Goal: Transaction & Acquisition: Download file/media

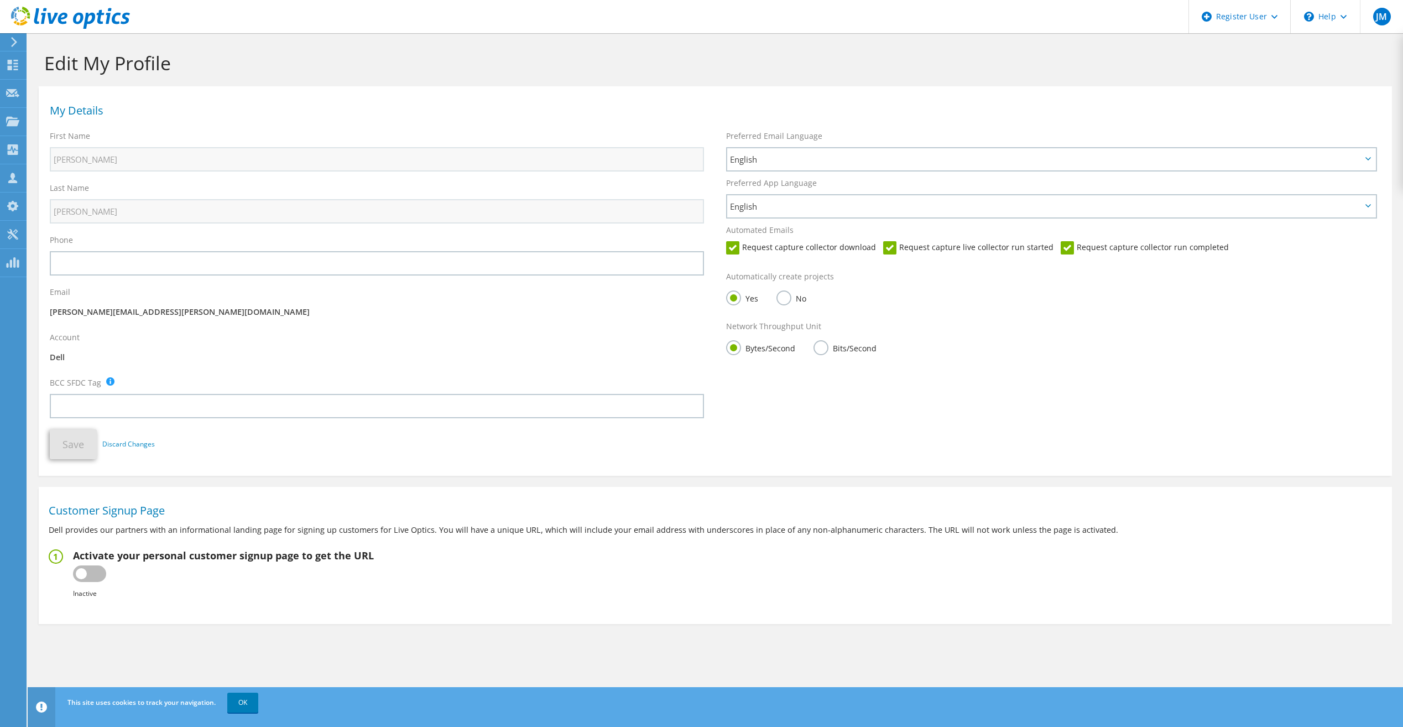
click at [18, 46] on icon at bounding box center [14, 42] width 8 height 10
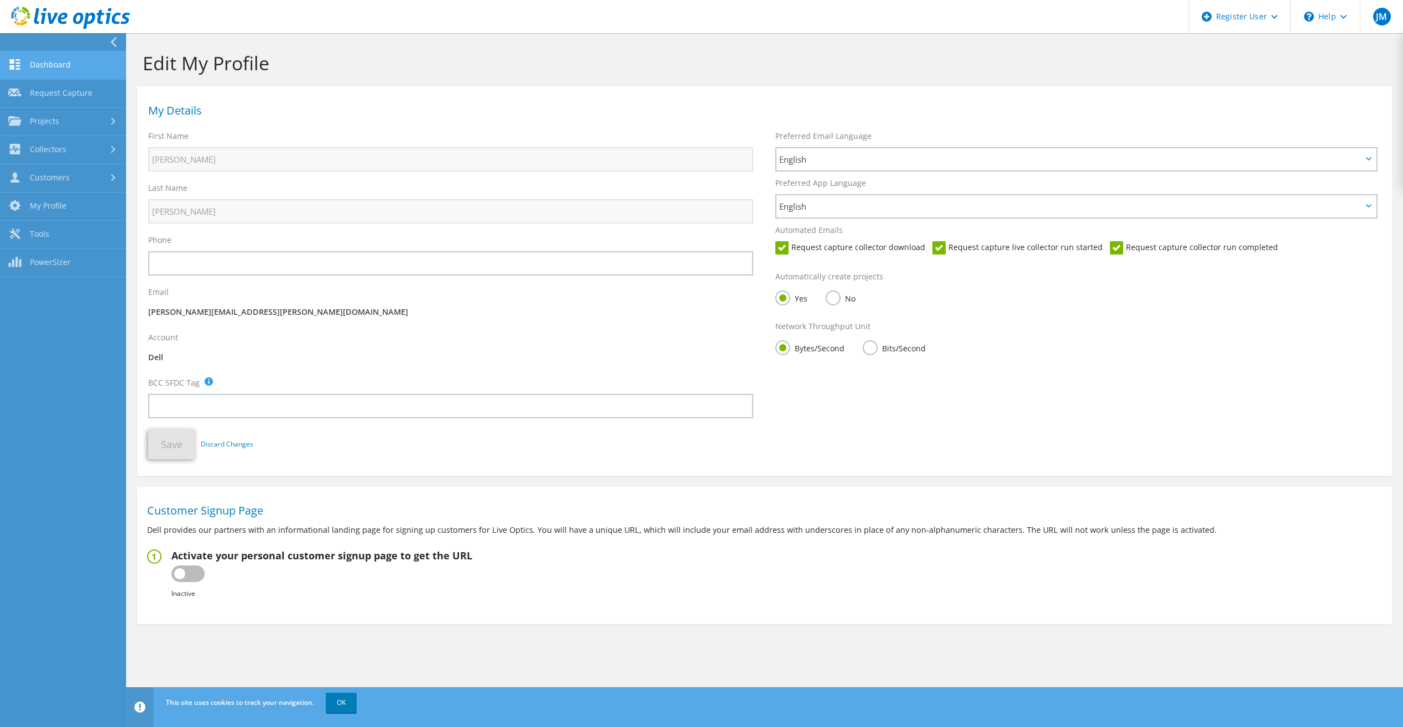
click at [30, 76] on link "Dashboard" at bounding box center [63, 65] width 126 height 28
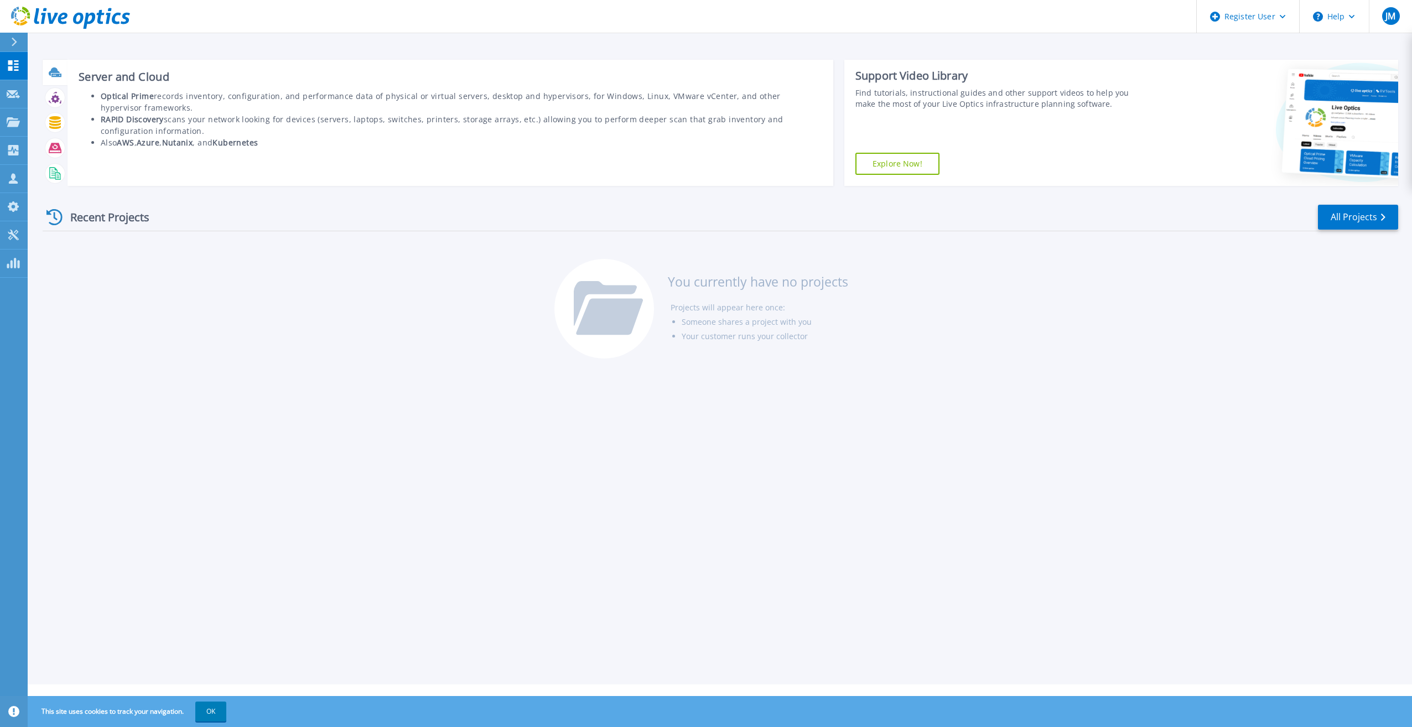
click at [53, 78] on icon at bounding box center [55, 72] width 13 height 13
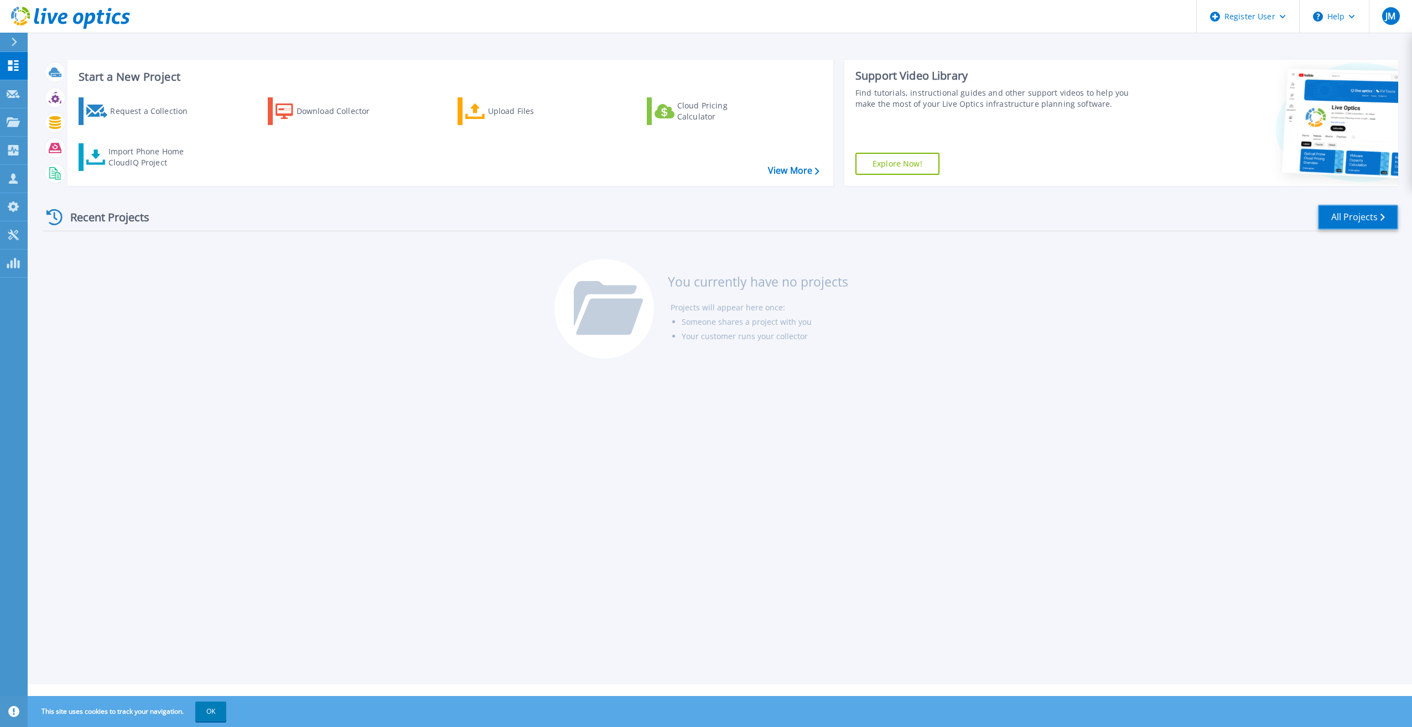
click at [1329, 222] on link "All Projects" at bounding box center [1358, 217] width 80 height 25
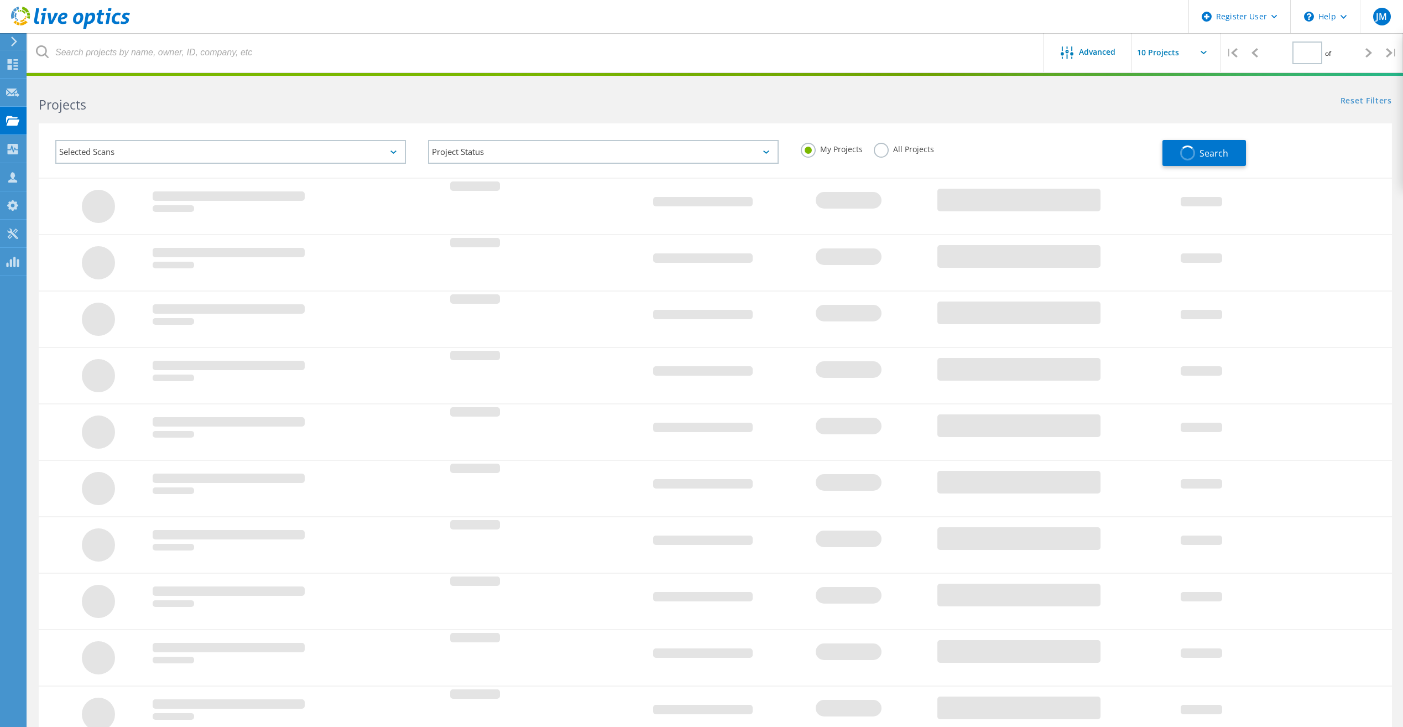
type input "1"
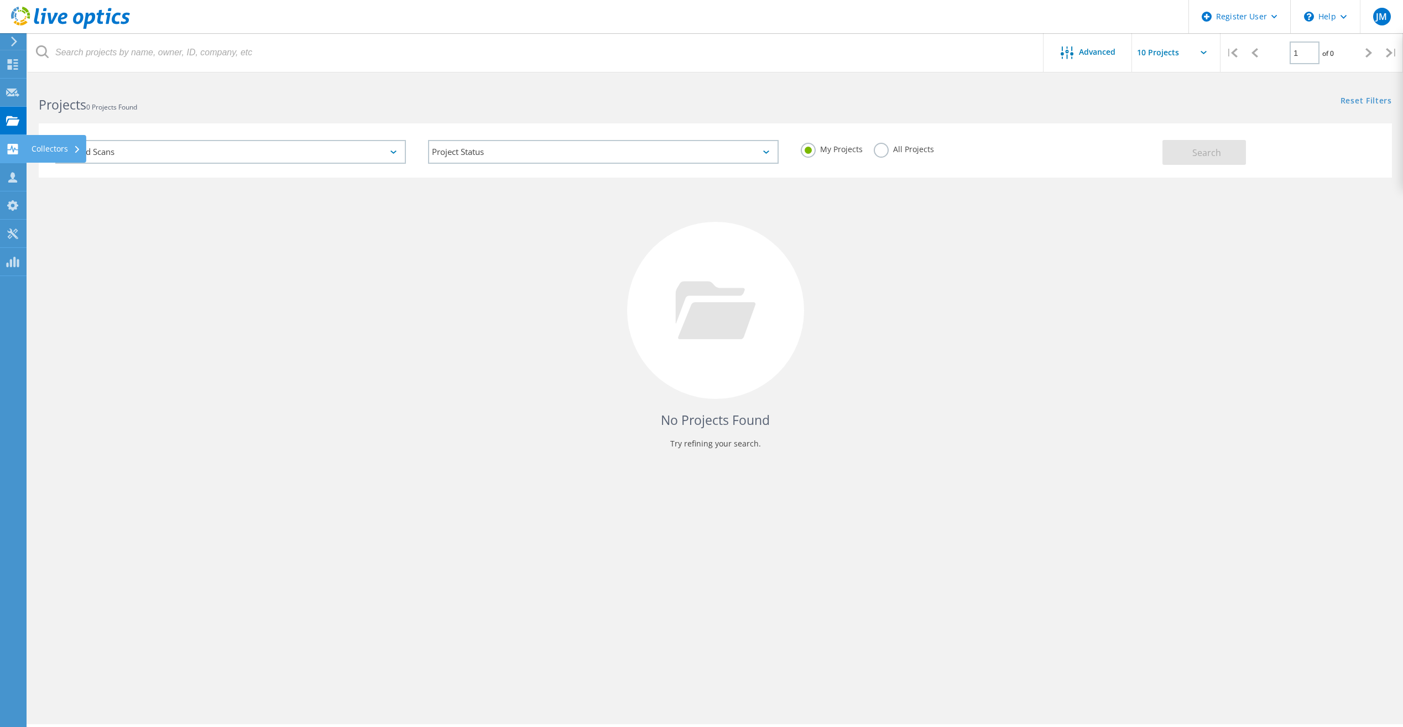
click at [16, 144] on use at bounding box center [13, 149] width 11 height 11
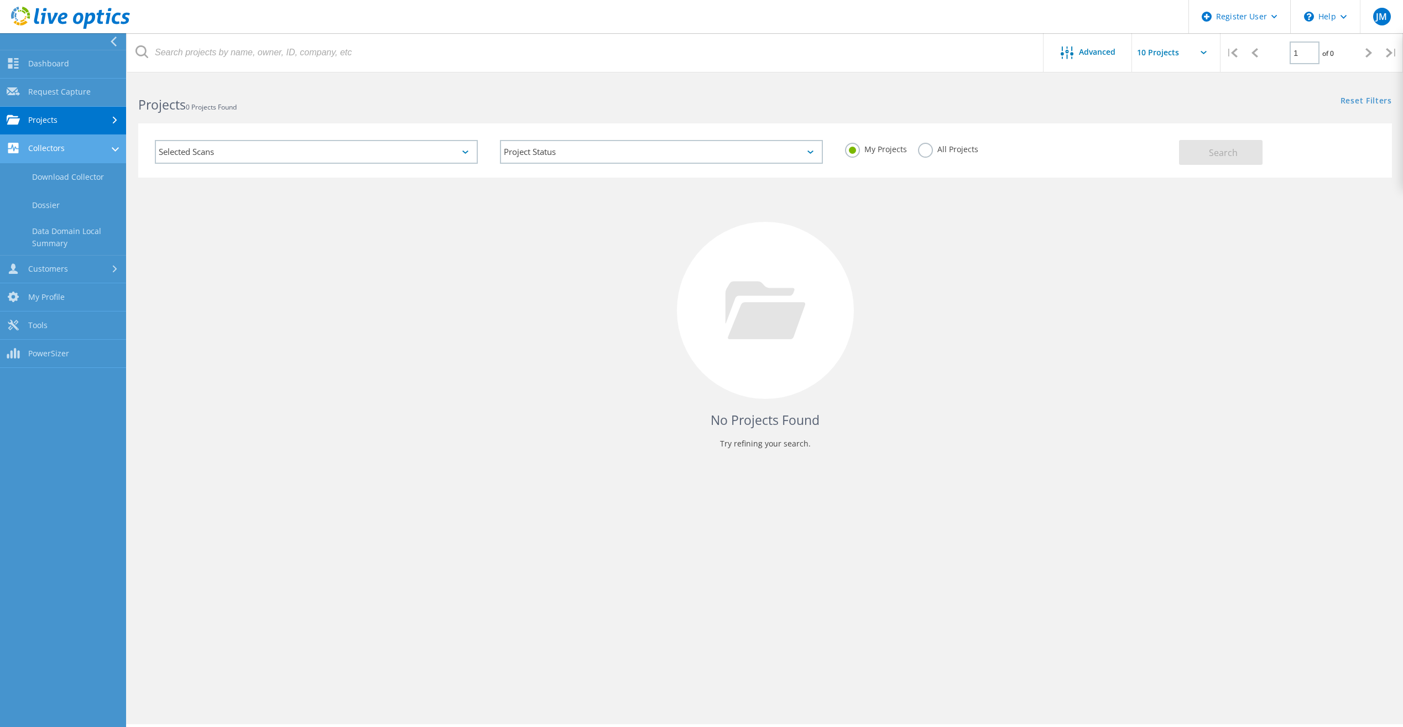
click at [65, 145] on link "Collectors" at bounding box center [63, 149] width 126 height 28
click at [50, 266] on link "Customers" at bounding box center [63, 270] width 126 height 28
click at [98, 290] on link "Search & Manage Users" at bounding box center [63, 300] width 126 height 35
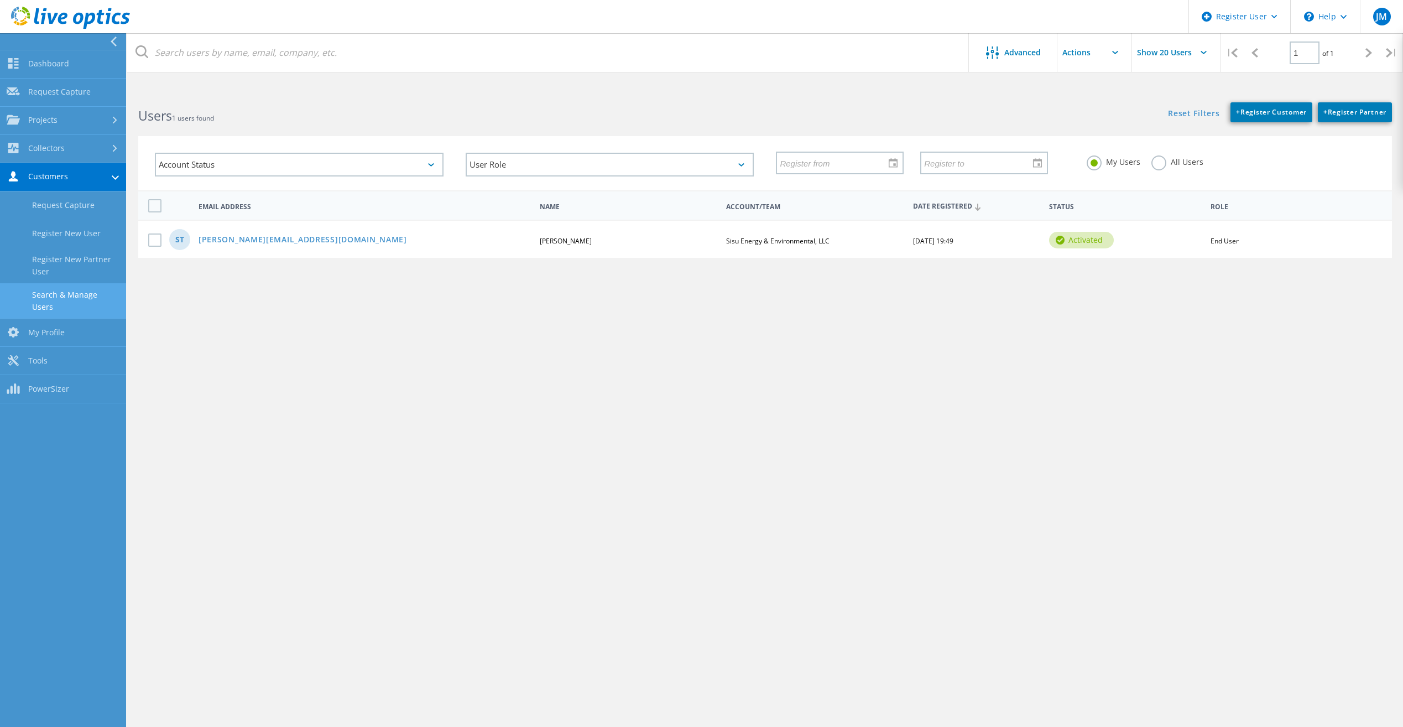
click at [457, 252] on div "ST staylor@sisu-ee.com Scott Taylor Sisu Energy & Environmental, LLC 08/12/2025…" at bounding box center [765, 239] width 1254 height 38
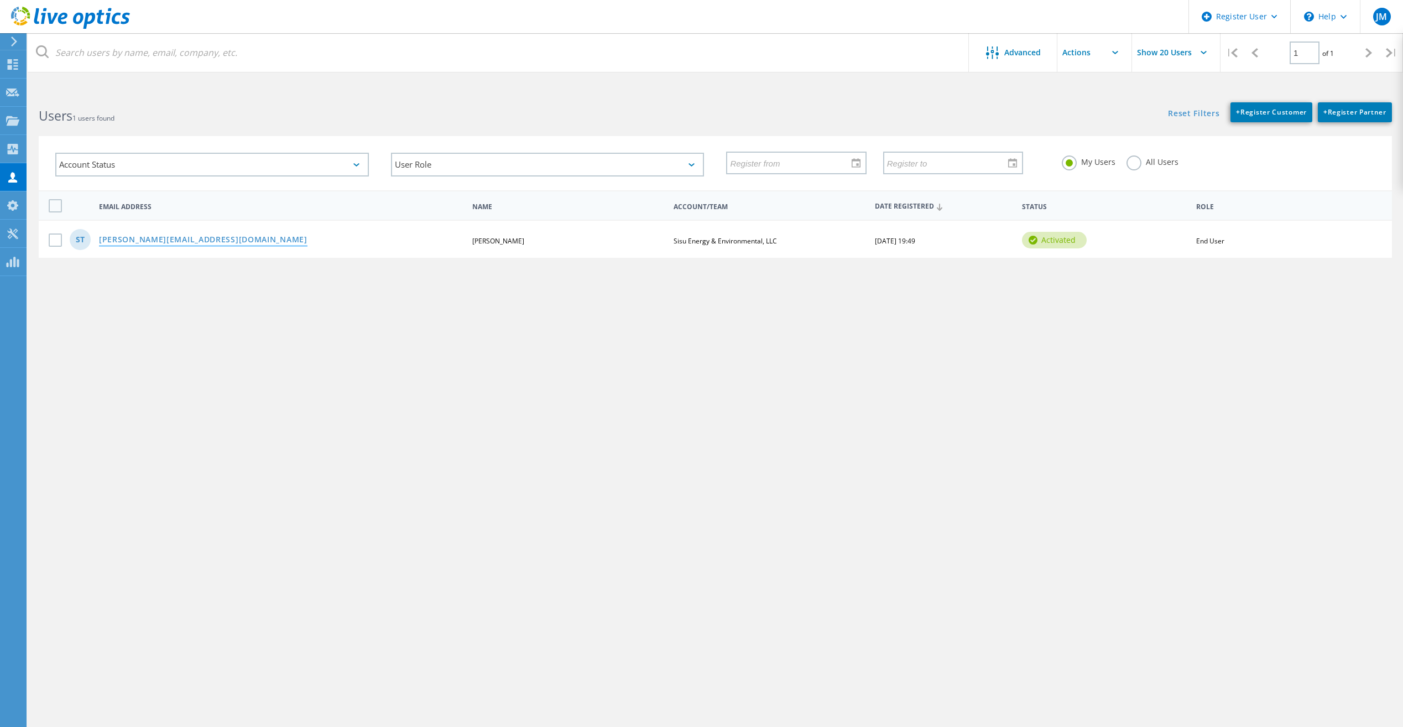
click at [168, 245] on link "staylor@sisu-ee.com" at bounding box center [203, 240] width 209 height 9
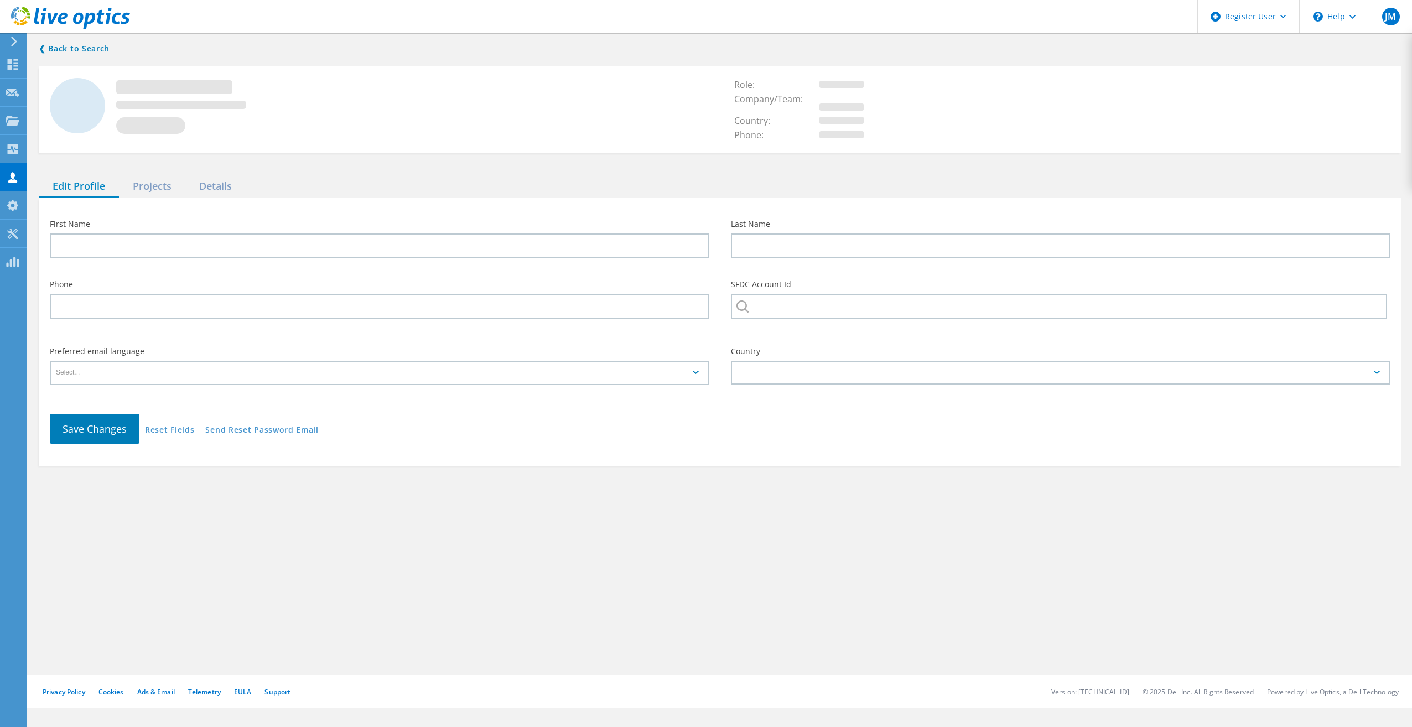
type input "Scott"
type input "Taylor"
type input "Sisu Energy & Environmental, LLC"
type input "English"
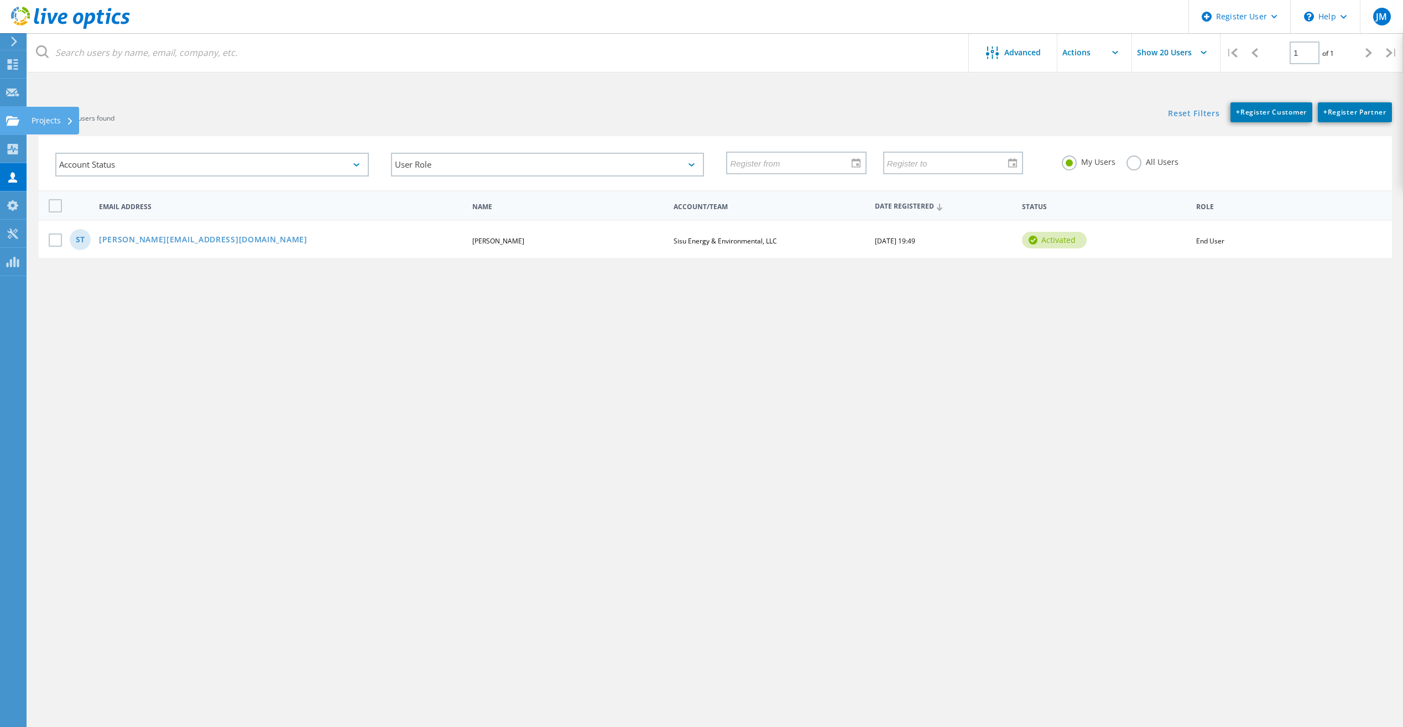
click at [17, 123] on use at bounding box center [12, 120] width 13 height 9
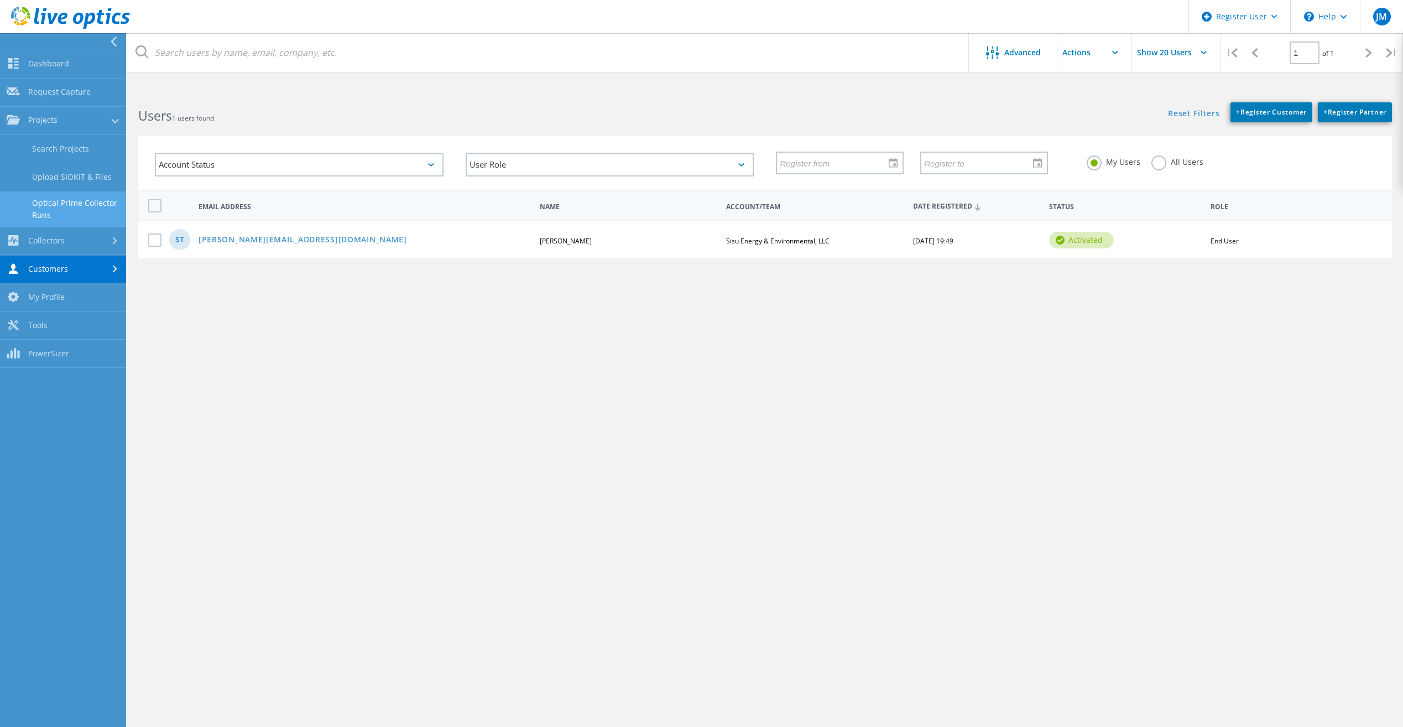
click at [65, 206] on link "Optical Prime Collector Runs" at bounding box center [63, 208] width 126 height 35
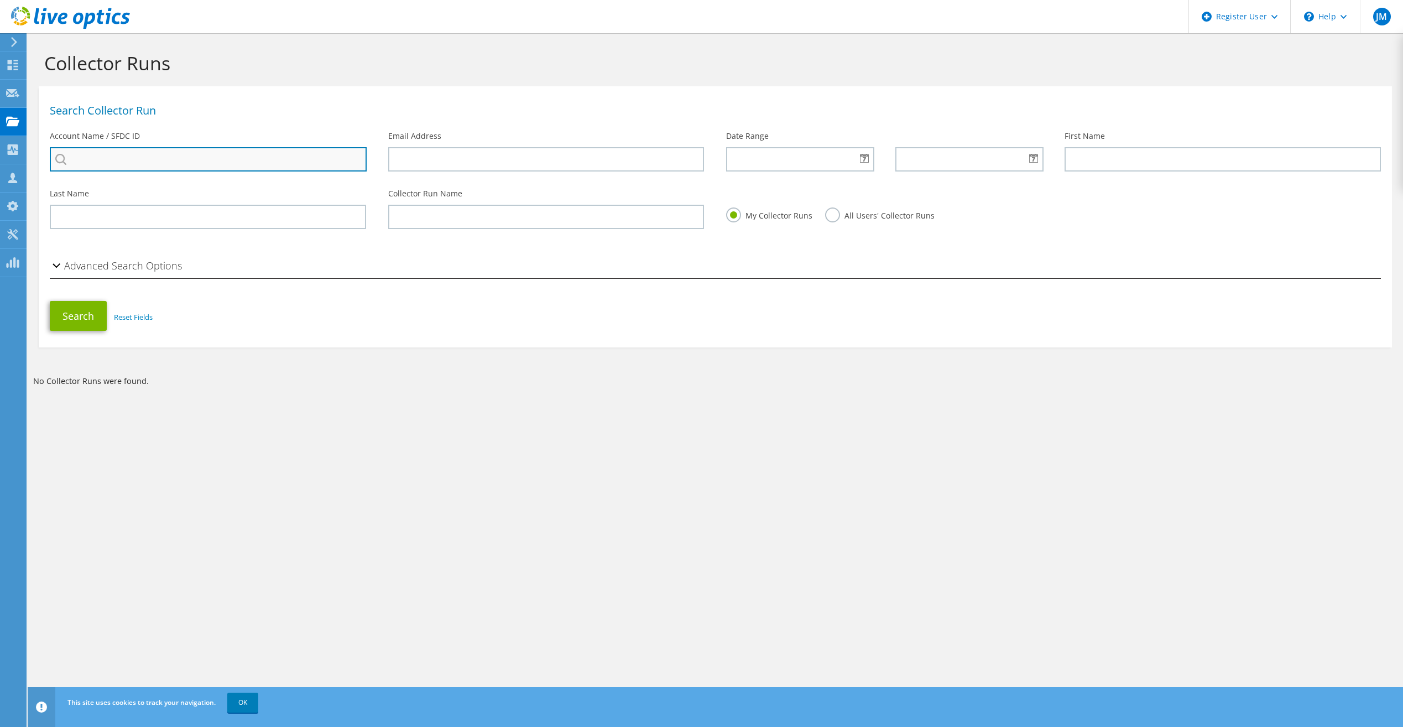
click at [275, 168] on input "search" at bounding box center [208, 159] width 317 height 24
paste input "Sisu Energy & Environmental, LLC"
type input "Sisu Energy & Environmental, LLC"
click at [82, 320] on button "Search" at bounding box center [78, 316] width 57 height 30
click at [88, 315] on button "Search" at bounding box center [78, 316] width 57 height 30
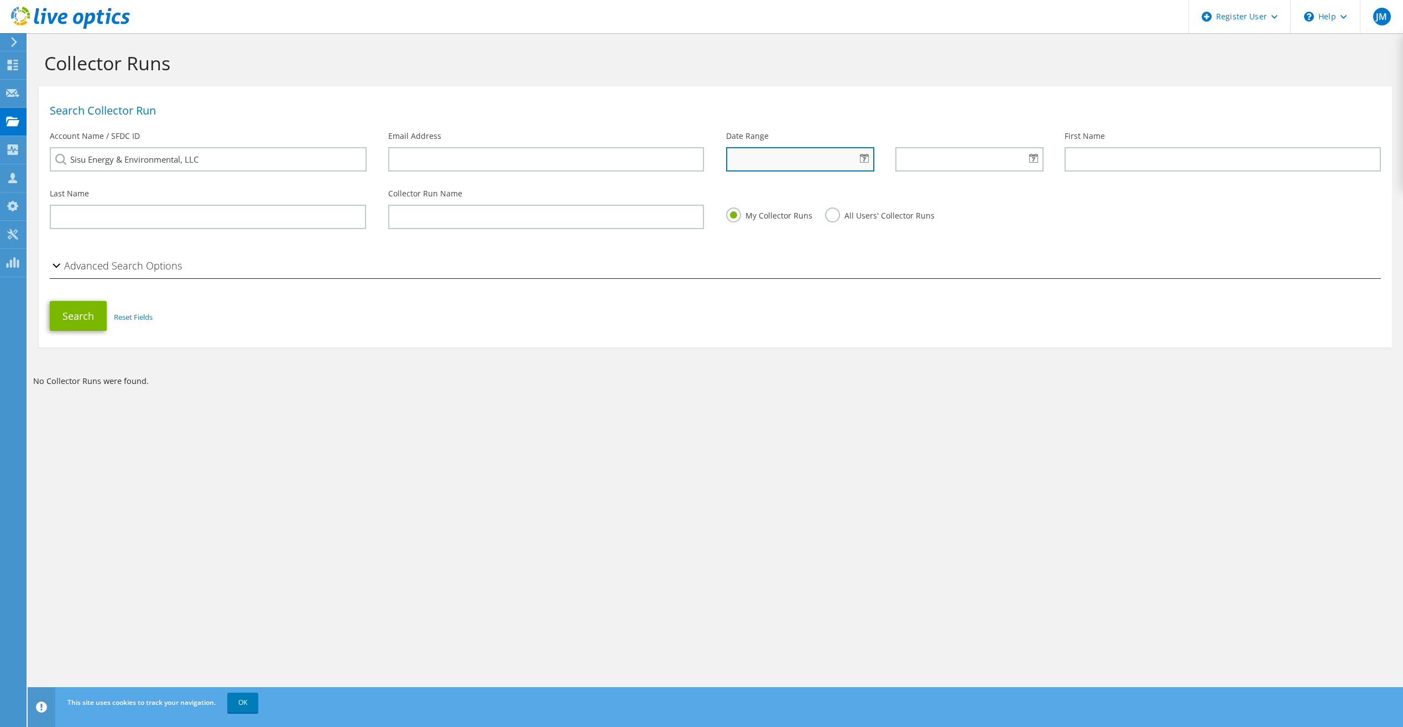
click at [857, 164] on input "text" at bounding box center [800, 159] width 148 height 24
click at [860, 161] on div at bounding box center [799, 159] width 147 height 24
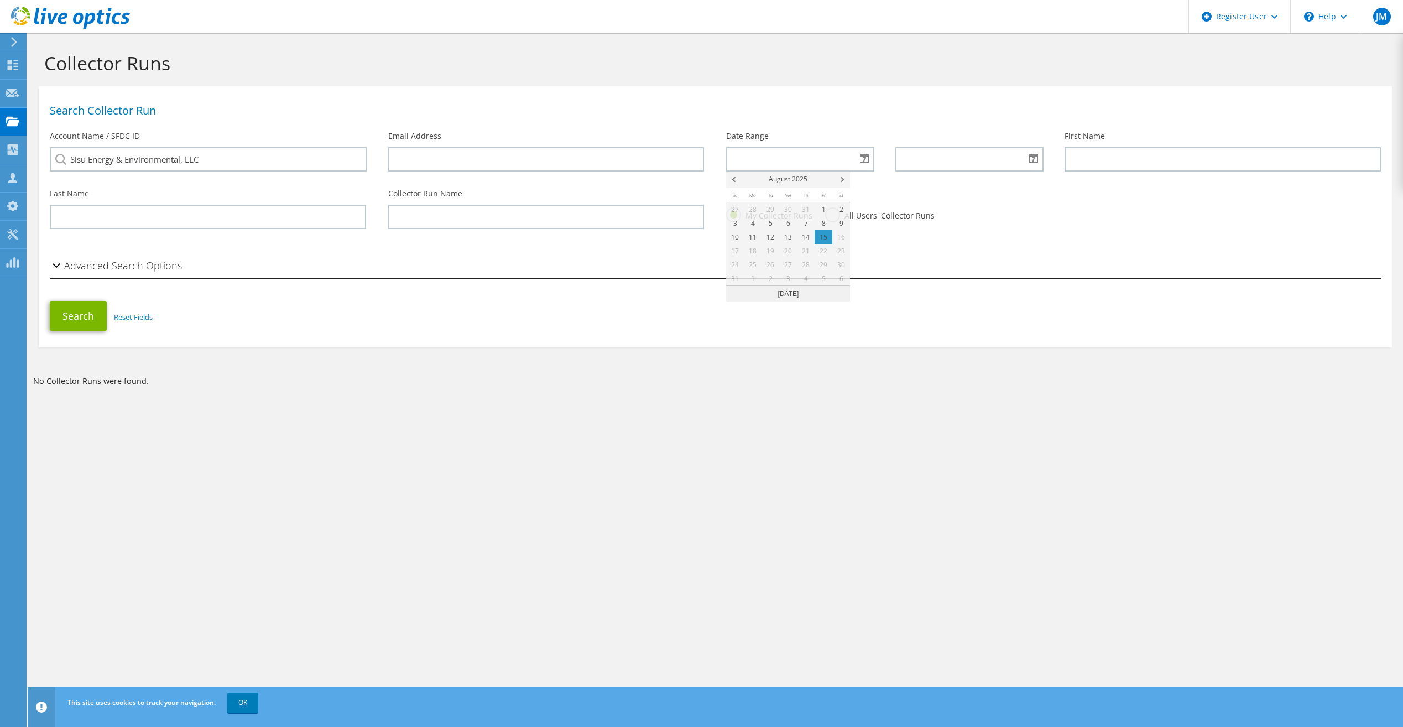
click at [860, 161] on div at bounding box center [799, 159] width 147 height 24
click at [754, 237] on link "11" at bounding box center [753, 237] width 18 height 14
type input "08/11/2025"
click at [1049, 160] on div "Date Range 08/11/2025" at bounding box center [884, 154] width 339 height 58
click at [1034, 160] on div at bounding box center [969, 159] width 147 height 24
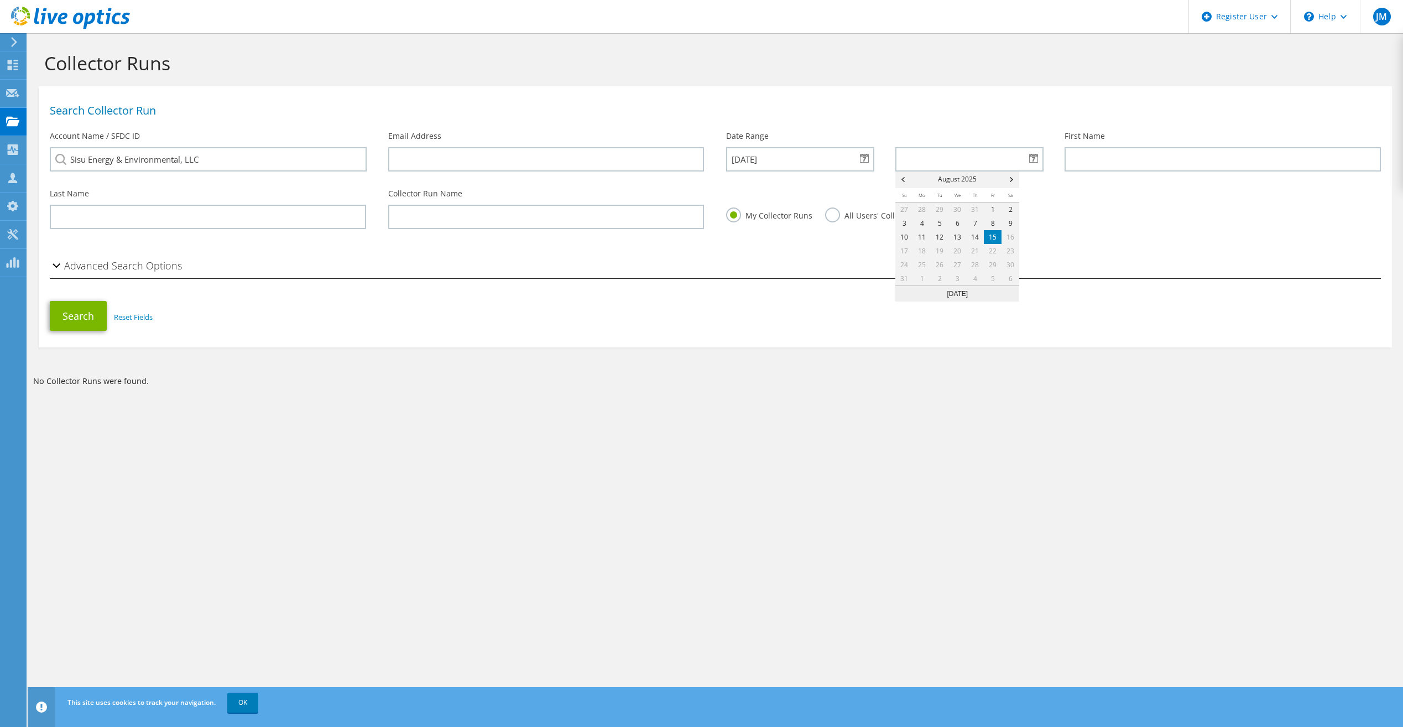
click at [992, 231] on link "15" at bounding box center [993, 237] width 18 height 14
type input "08/15/2025"
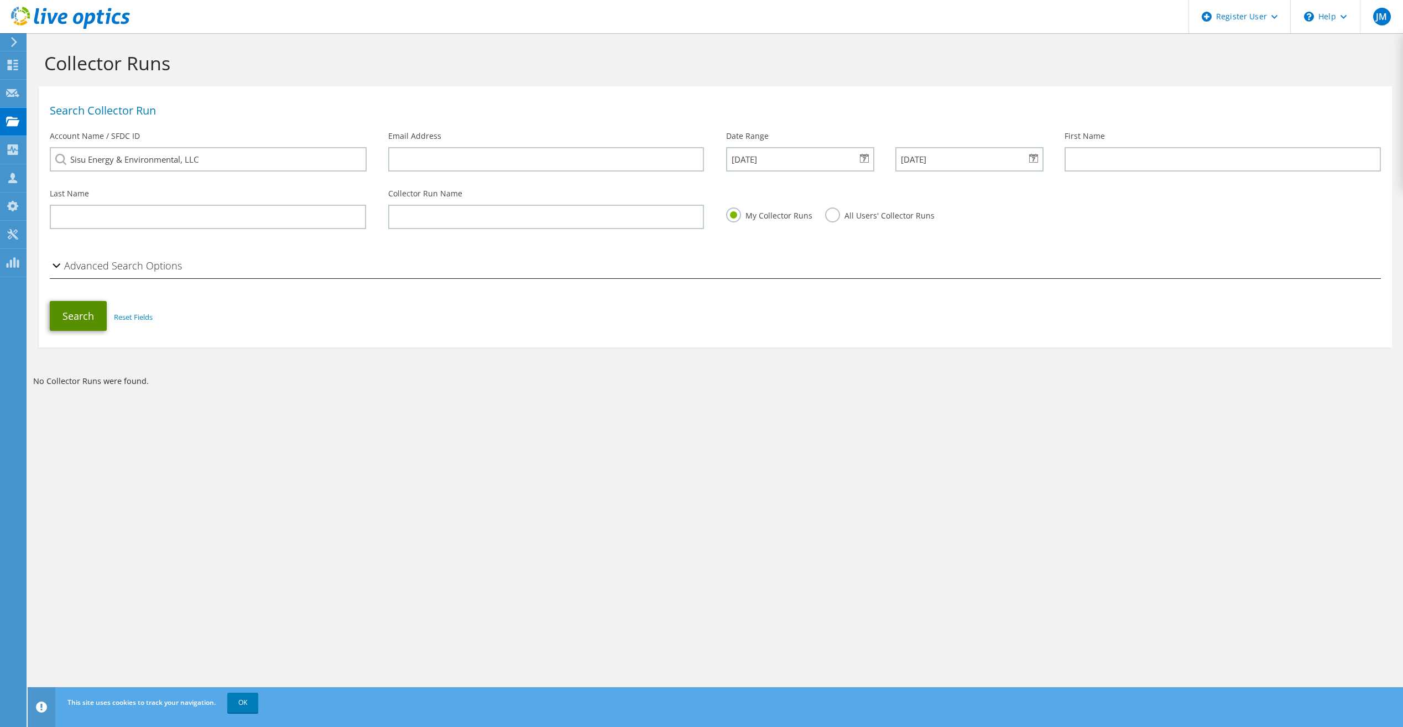
click at [59, 319] on button "Search" at bounding box center [78, 316] width 57 height 30
click at [6, 45] on div at bounding box center [12, 42] width 12 height 10
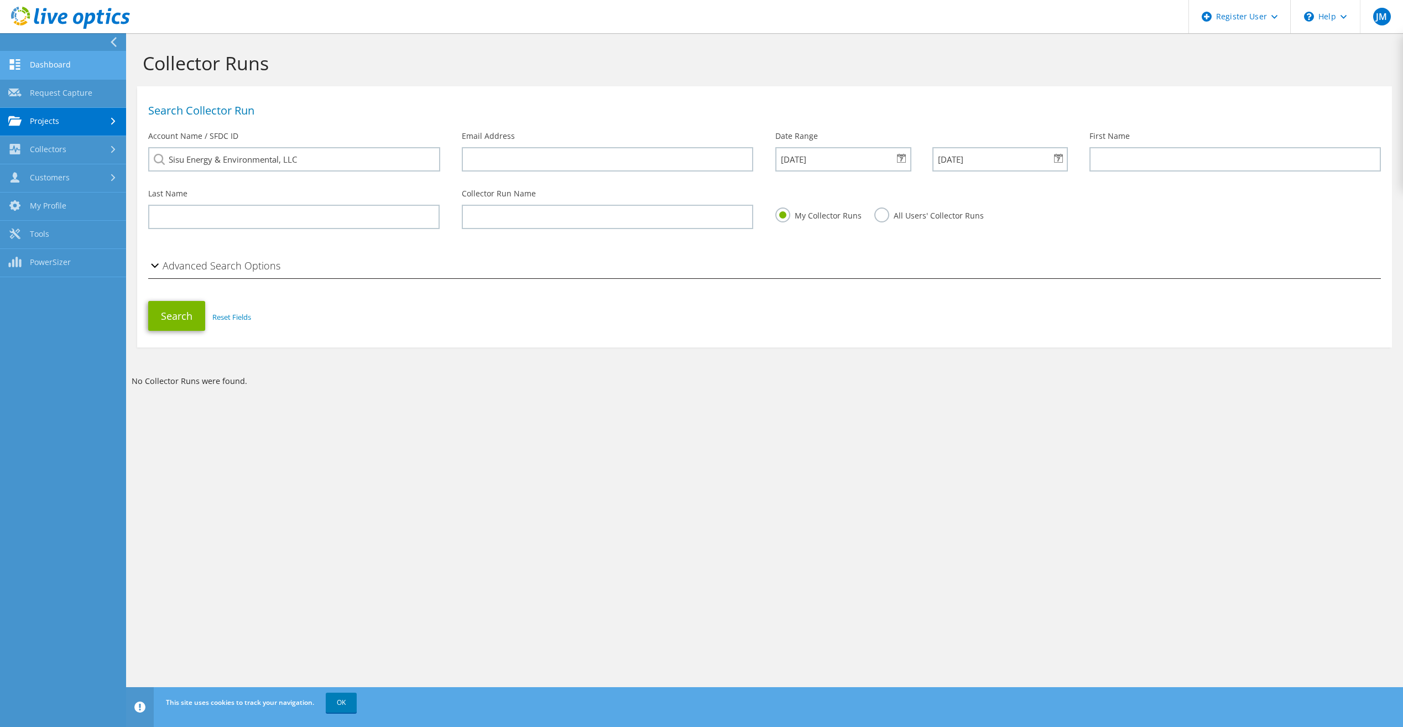
click at [41, 75] on link "Dashboard" at bounding box center [63, 65] width 126 height 28
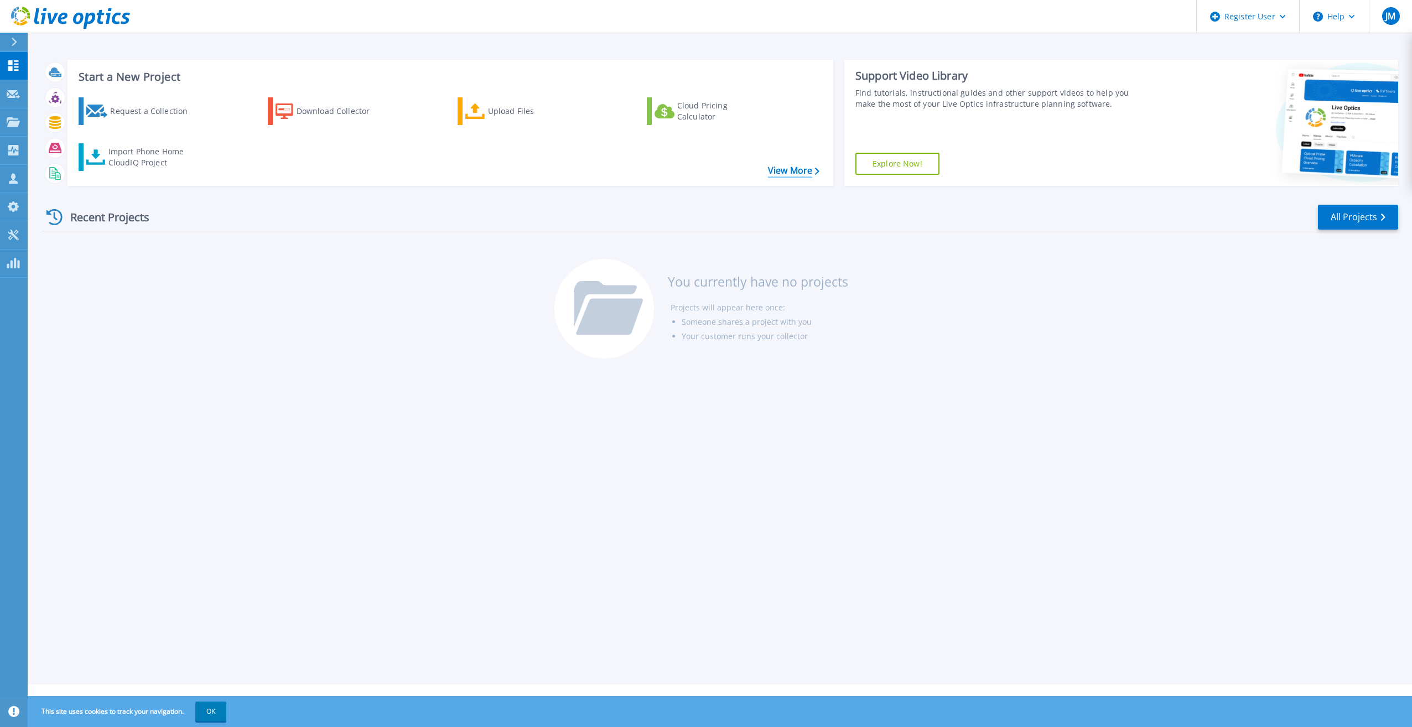
click at [775, 174] on link "View More" at bounding box center [793, 170] width 51 height 11
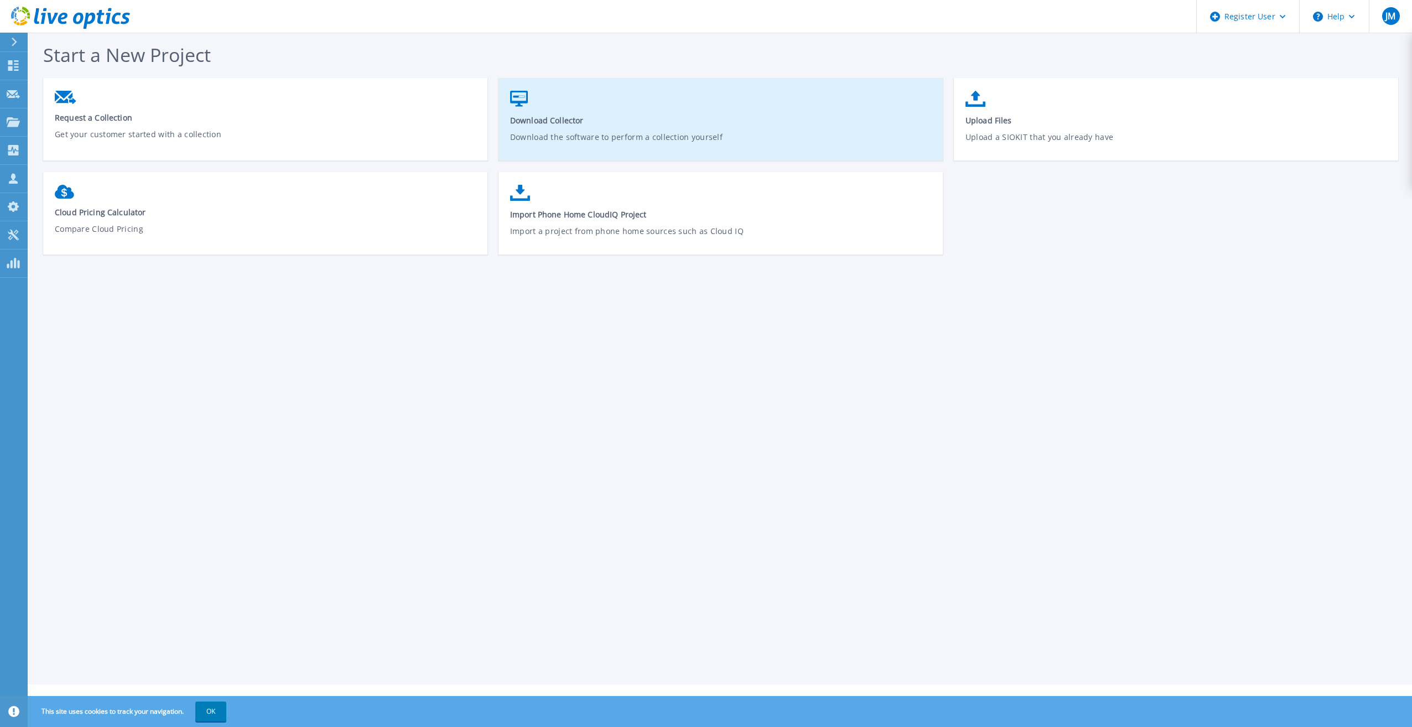
click at [573, 108] on link "Download Collector Download the software to perform a collection yourself" at bounding box center [720, 124] width 444 height 79
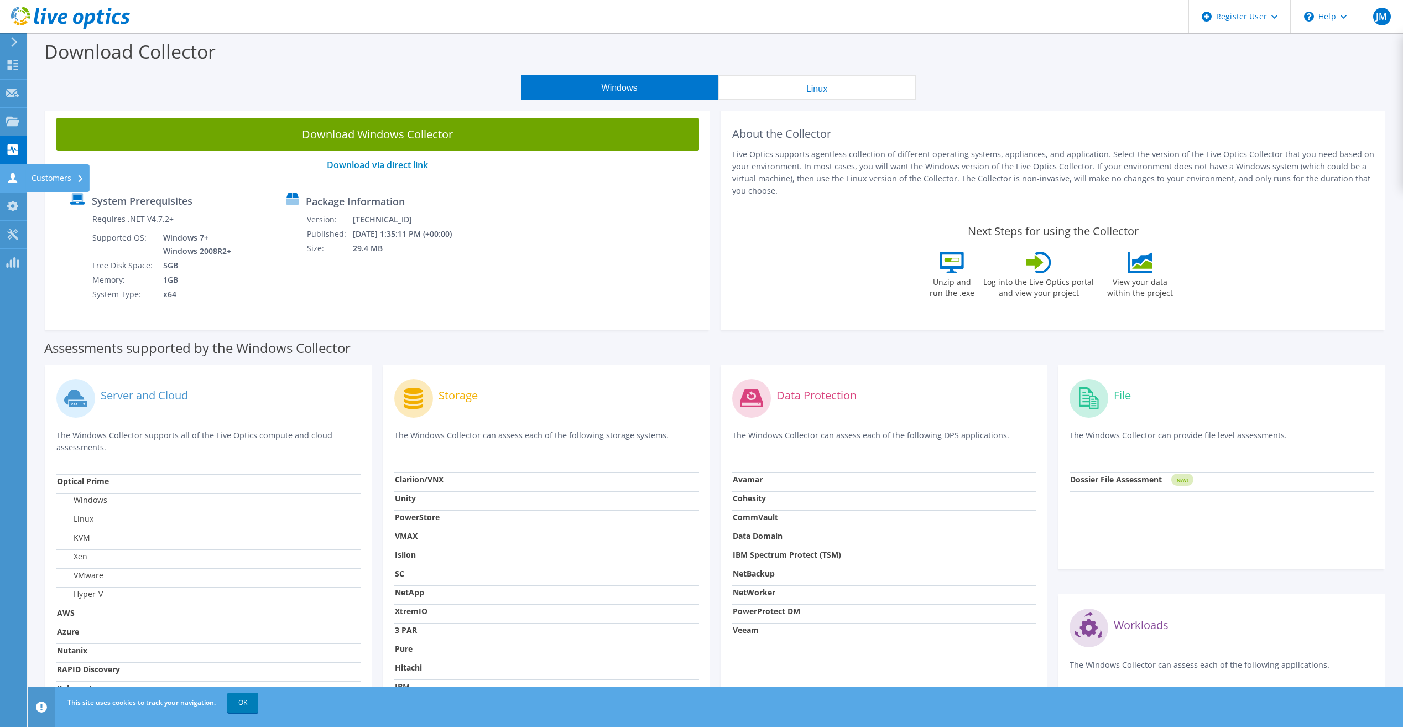
click at [14, 180] on use at bounding box center [12, 178] width 9 height 11
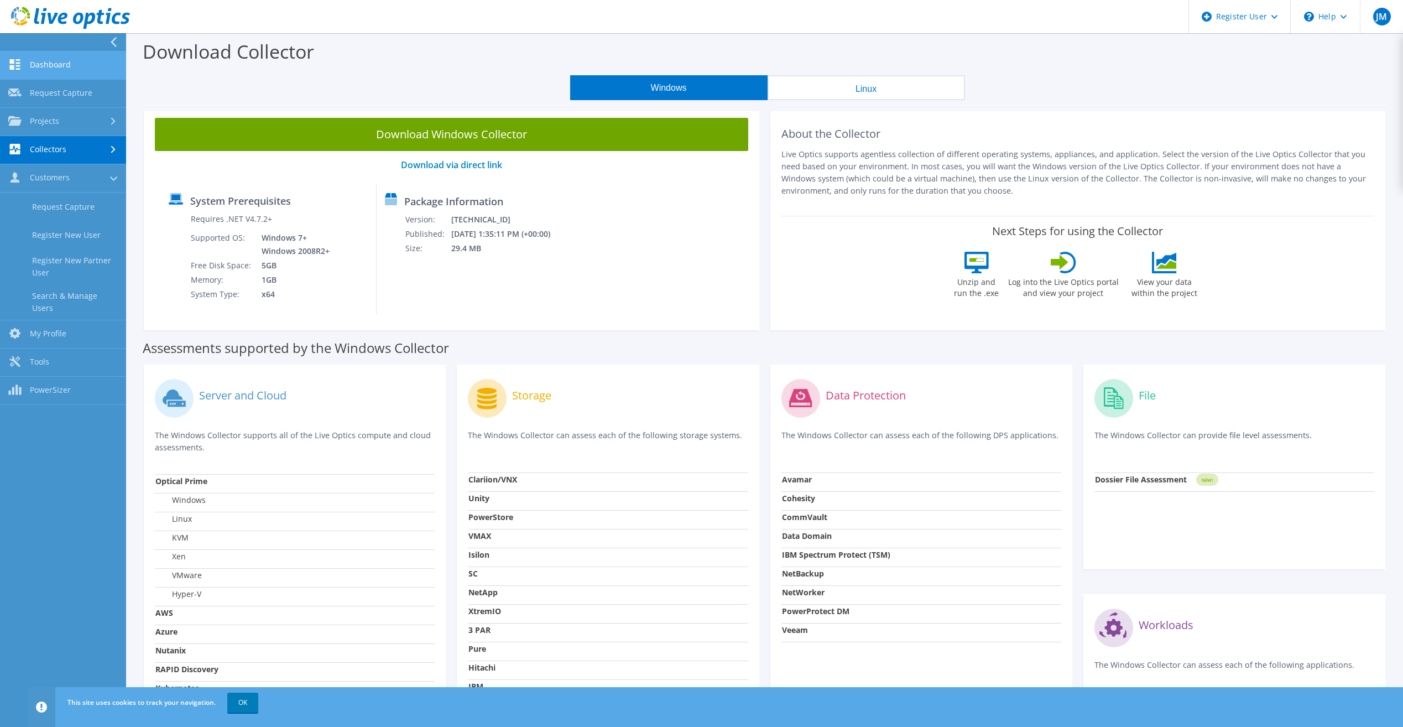
click at [61, 69] on link "Dashboard" at bounding box center [63, 65] width 126 height 28
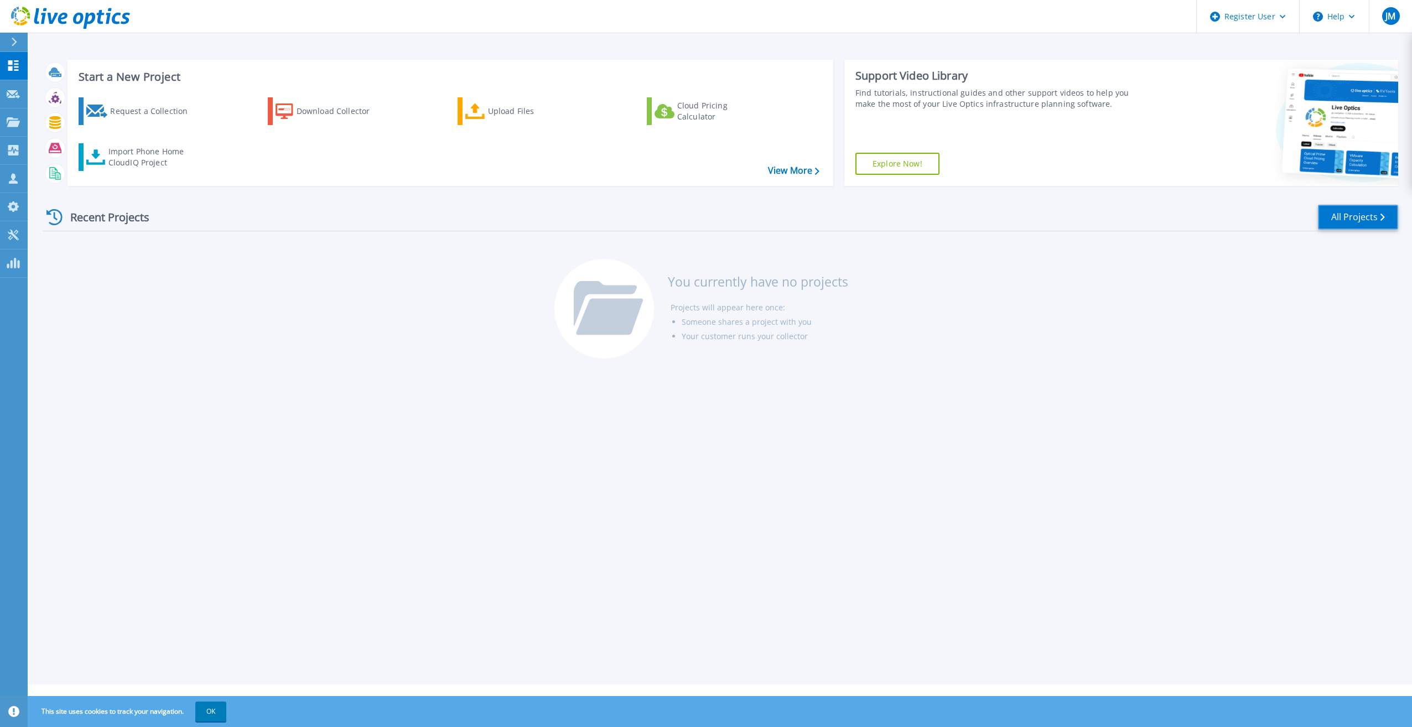
click at [1342, 214] on link "All Projects" at bounding box center [1358, 217] width 80 height 25
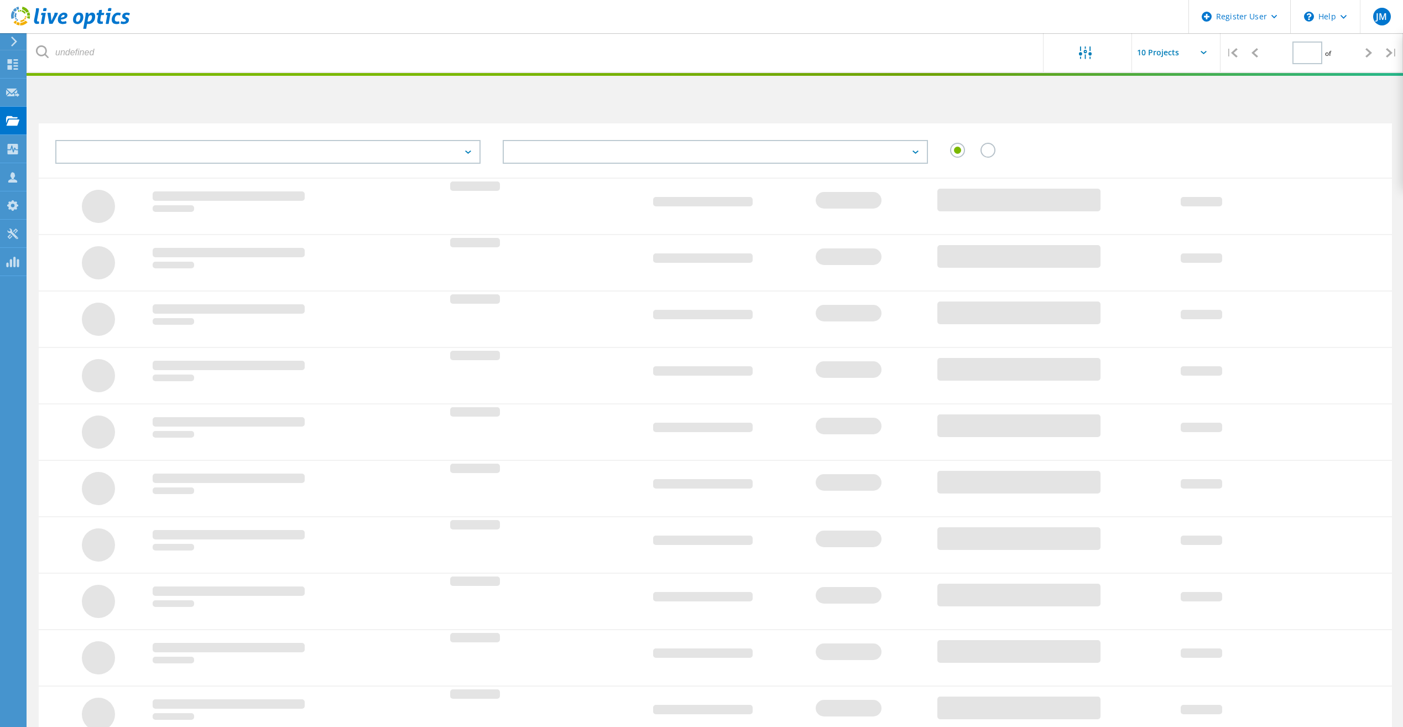
type input "1"
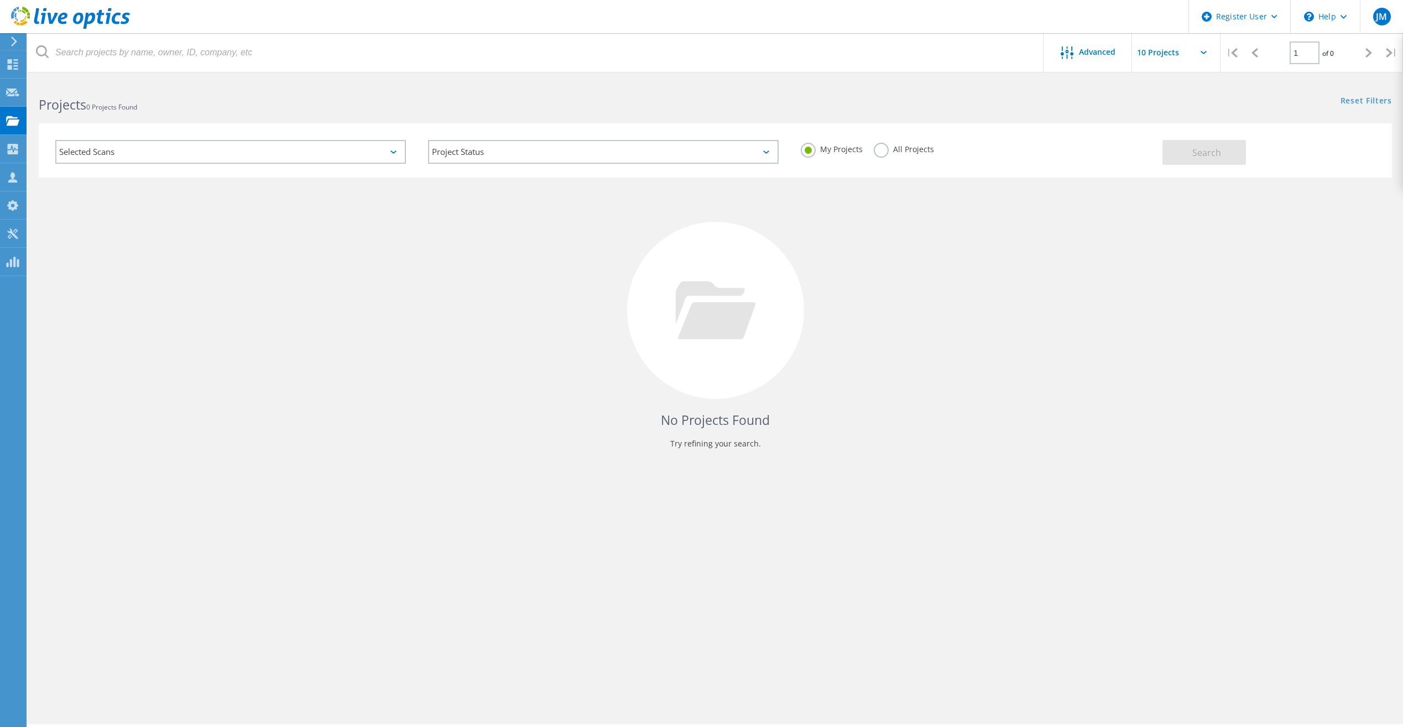
click at [391, 154] on div "Selected Scans" at bounding box center [230, 152] width 351 height 24
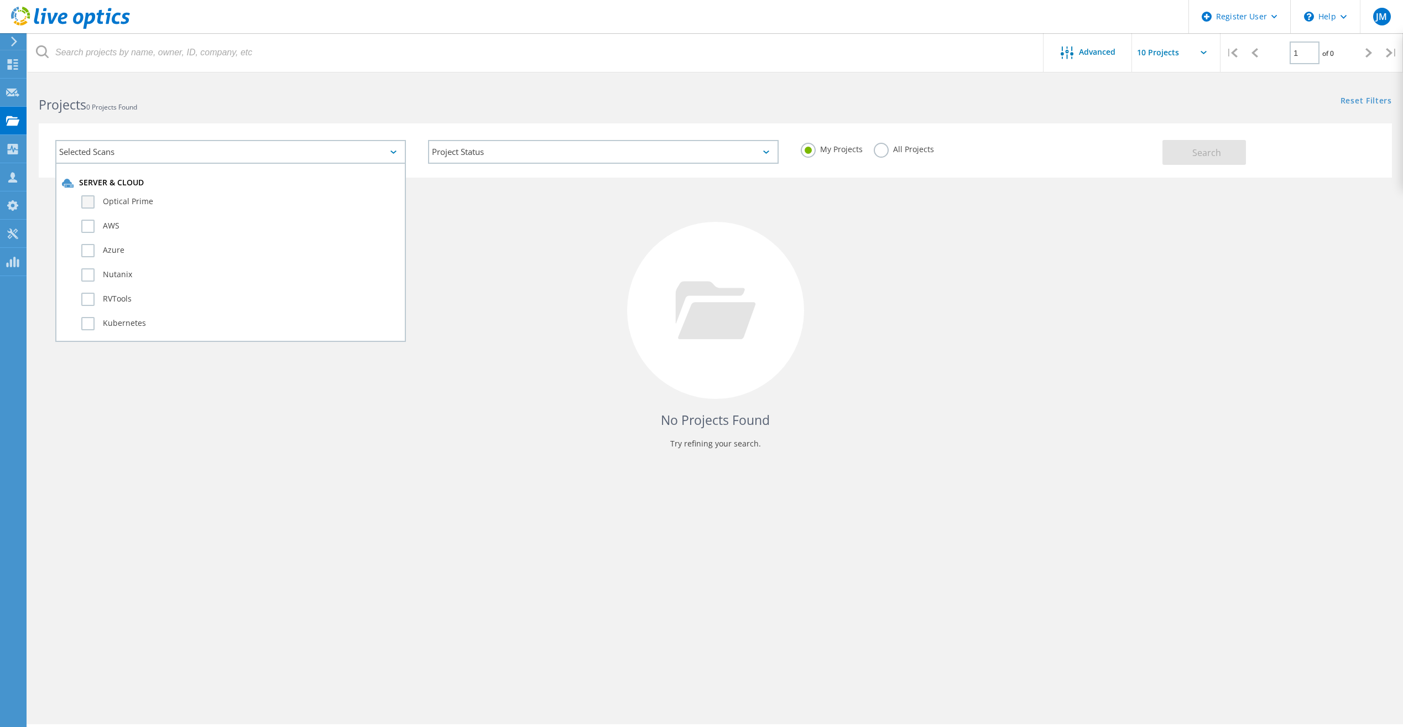
click at [84, 199] on label "Optical Prime" at bounding box center [240, 201] width 318 height 13
click at [0, 0] on input "Optical Prime" at bounding box center [0, 0] width 0 height 0
click at [95, 214] on div "Optical Prime" at bounding box center [230, 204] width 337 height 24
click at [697, 169] on div "Project Status In Progress Complete Published Anonymous Archived Error" at bounding box center [603, 152] width 373 height 46
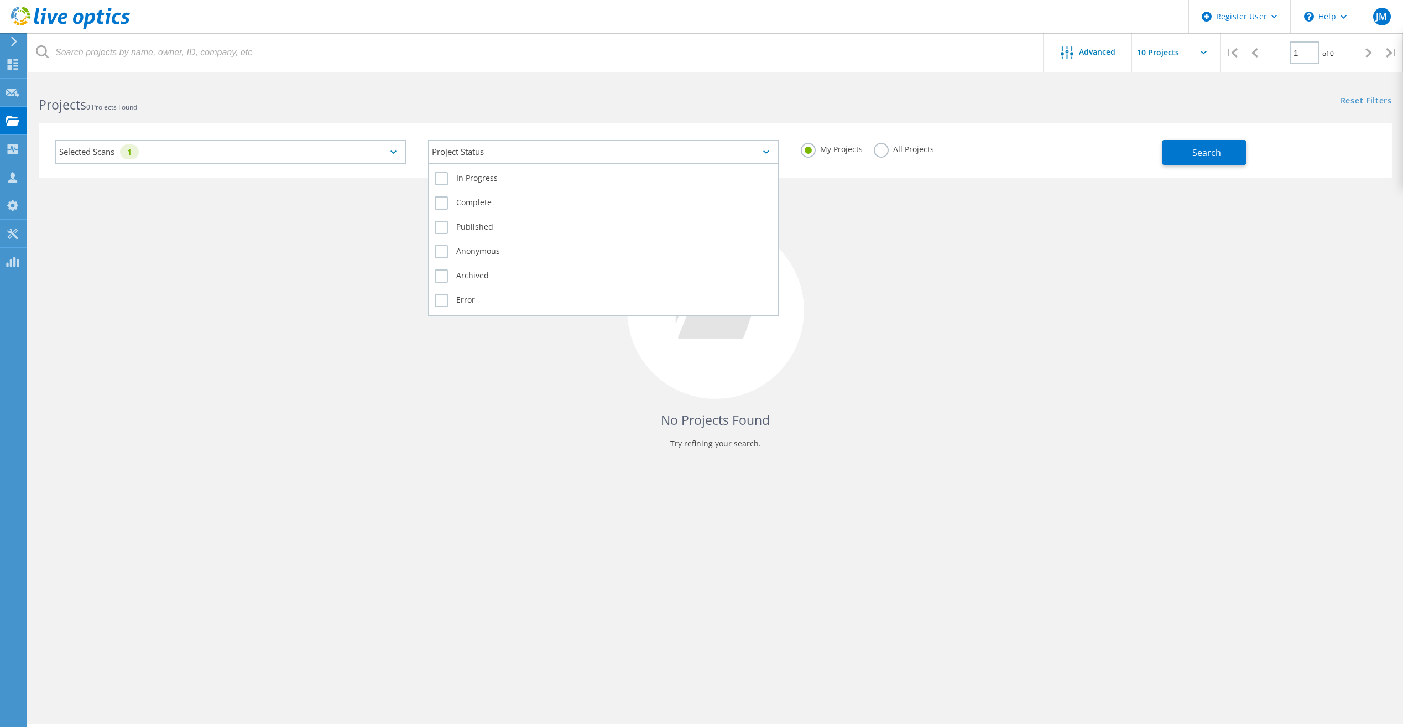
click at [682, 156] on div "Project Status" at bounding box center [603, 152] width 351 height 24
click at [437, 204] on label "Complete" at bounding box center [603, 202] width 337 height 13
click at [0, 0] on input "Complete" at bounding box center [0, 0] width 0 height 0
click at [437, 181] on label "In Progress" at bounding box center [603, 178] width 337 height 13
click at [0, 0] on input "In Progress" at bounding box center [0, 0] width 0 height 0
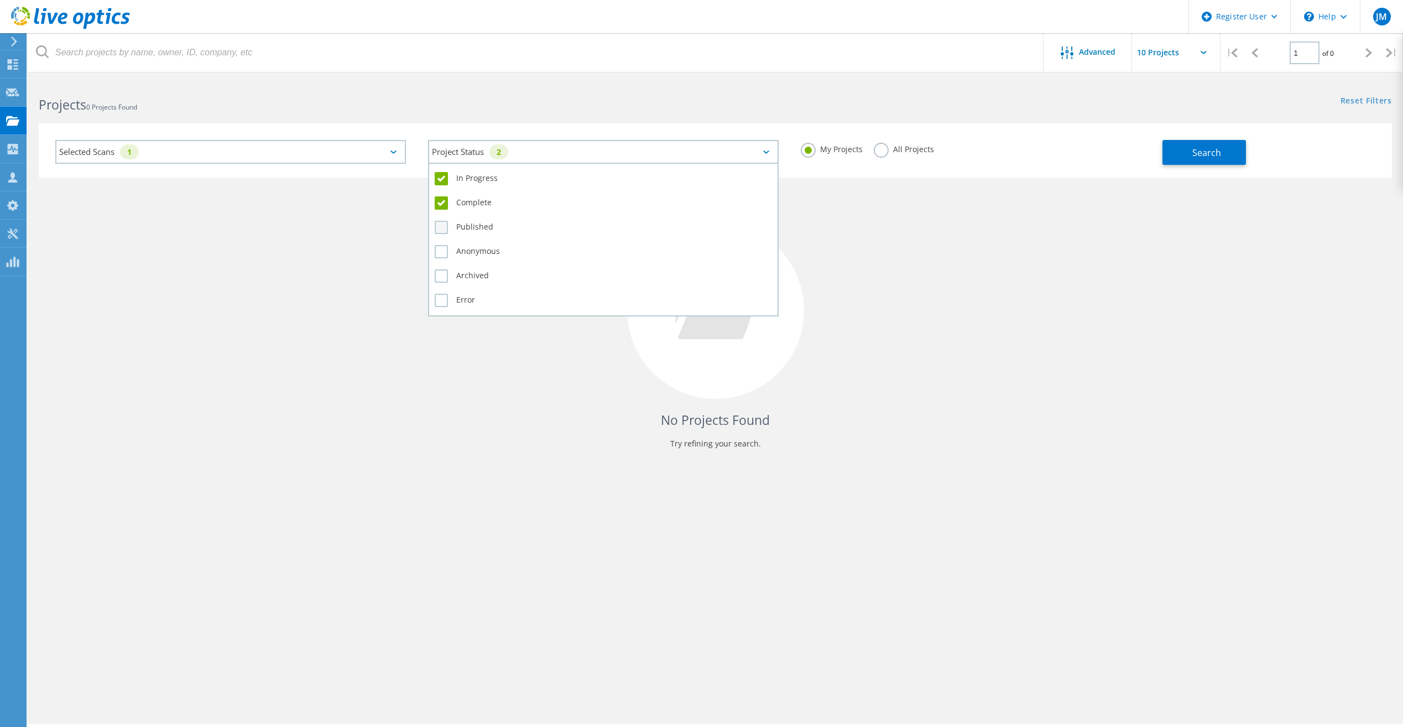
click at [444, 228] on label "Published" at bounding box center [603, 227] width 337 height 13
click at [0, 0] on input "Published" at bounding box center [0, 0] width 0 height 0
click at [441, 251] on label "Anonymous" at bounding box center [603, 251] width 337 height 13
click at [0, 0] on input "Anonymous" at bounding box center [0, 0] width 0 height 0
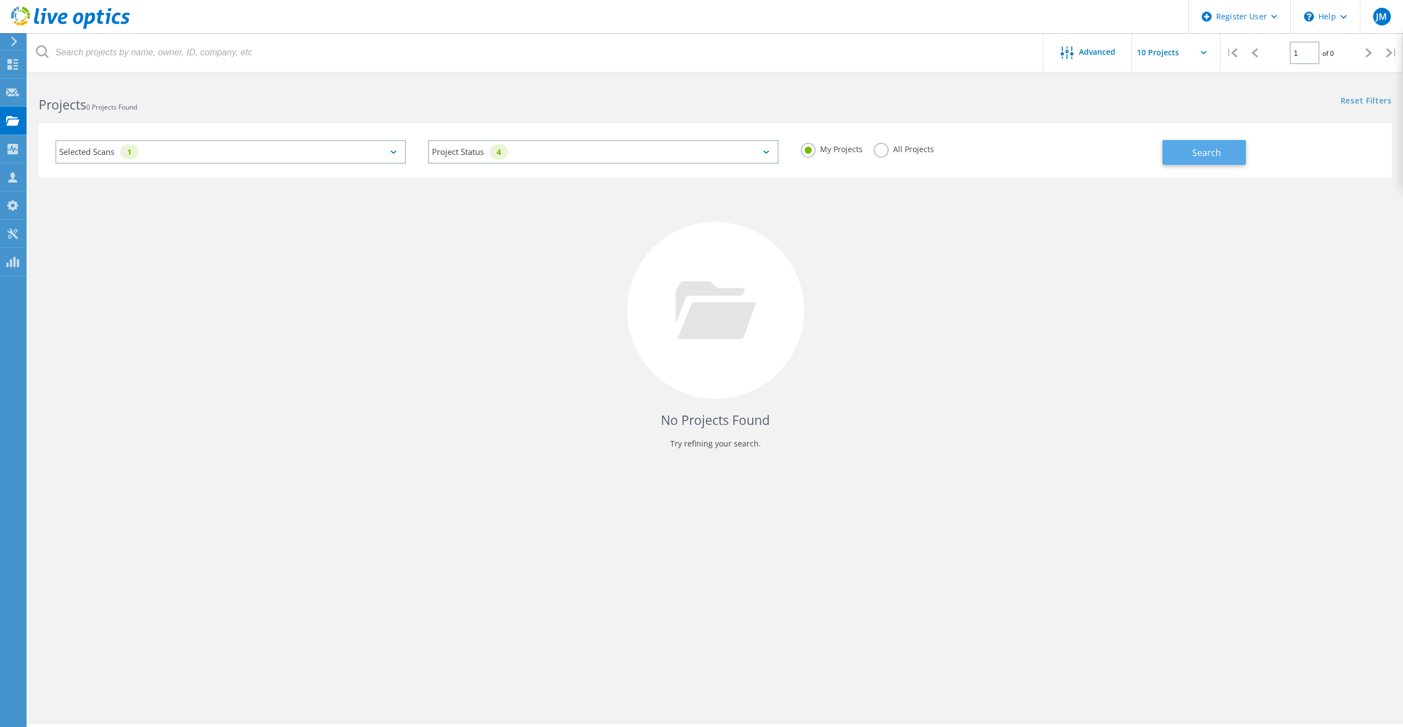
click at [1227, 155] on button "Search" at bounding box center [1205, 152] width 84 height 25
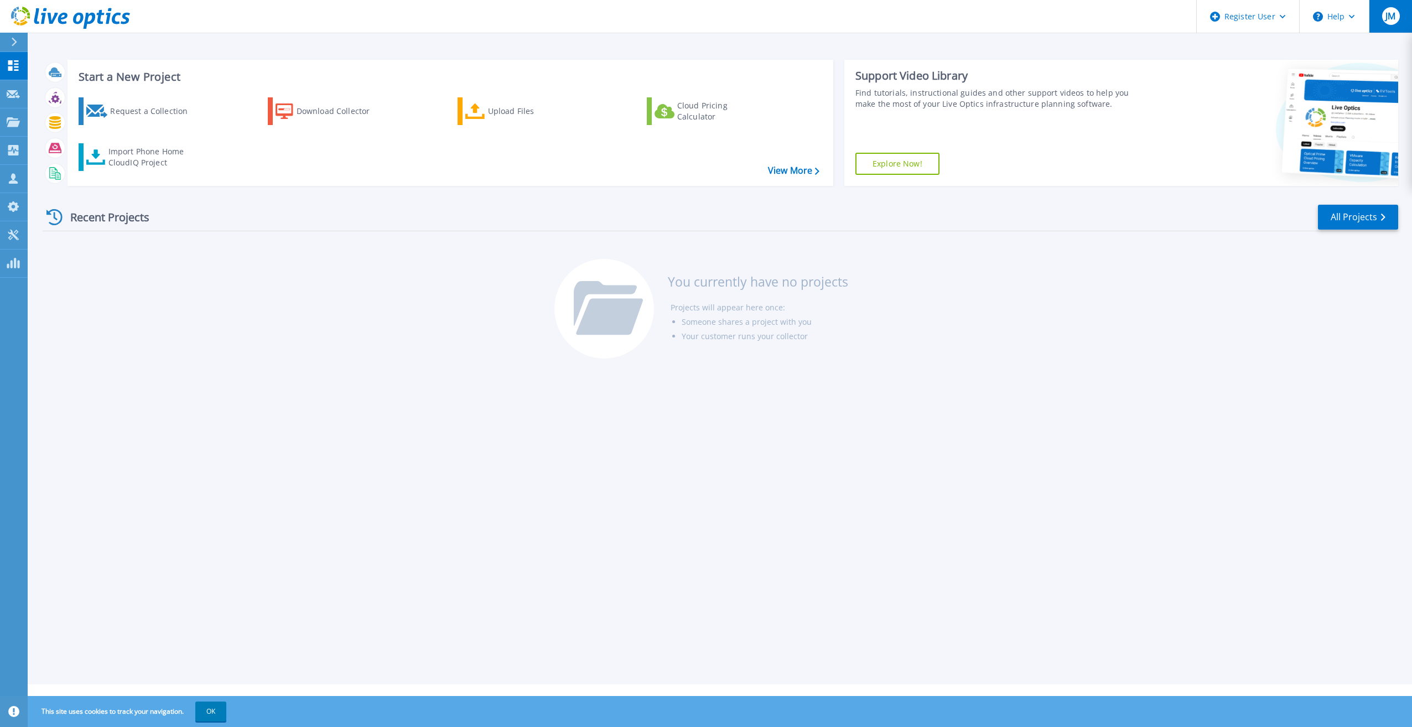
click at [1375, 24] on button "JM" at bounding box center [1389, 16] width 43 height 33
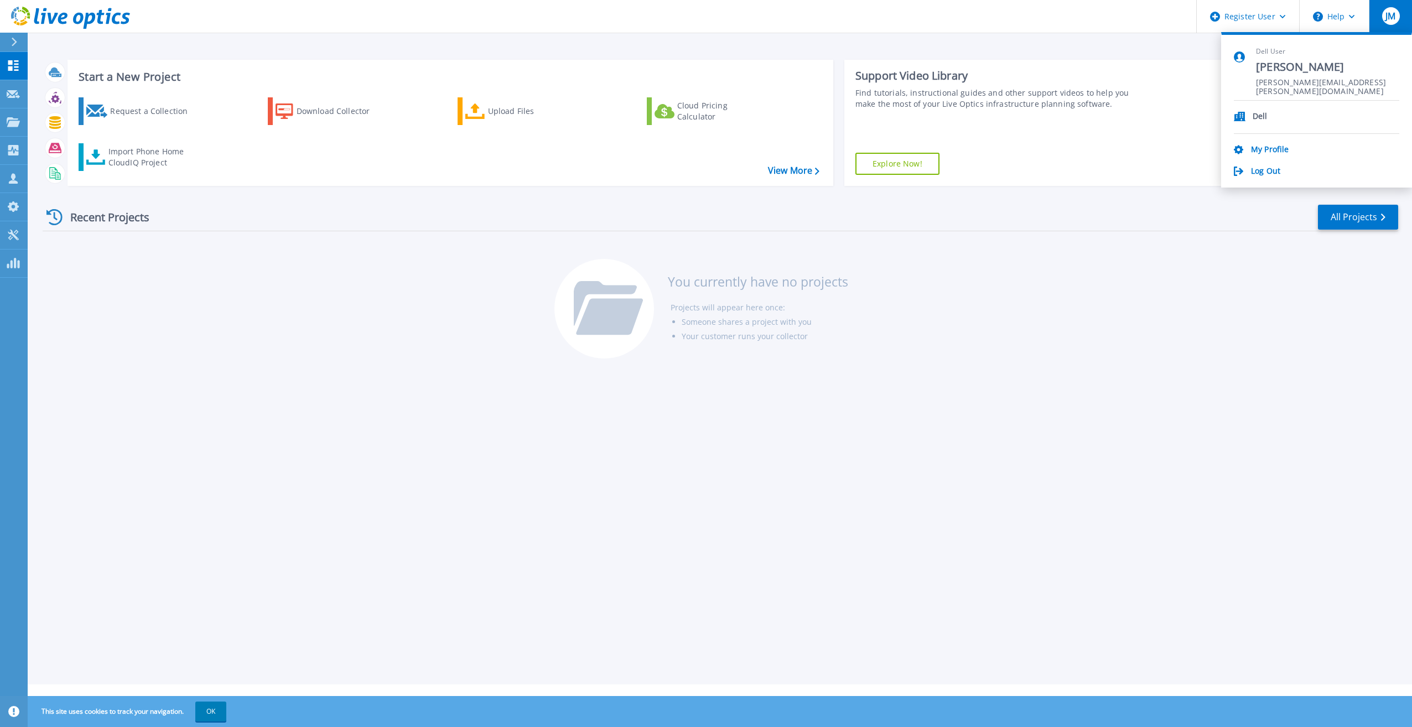
click at [73, 24] on icon at bounding box center [70, 18] width 119 height 23
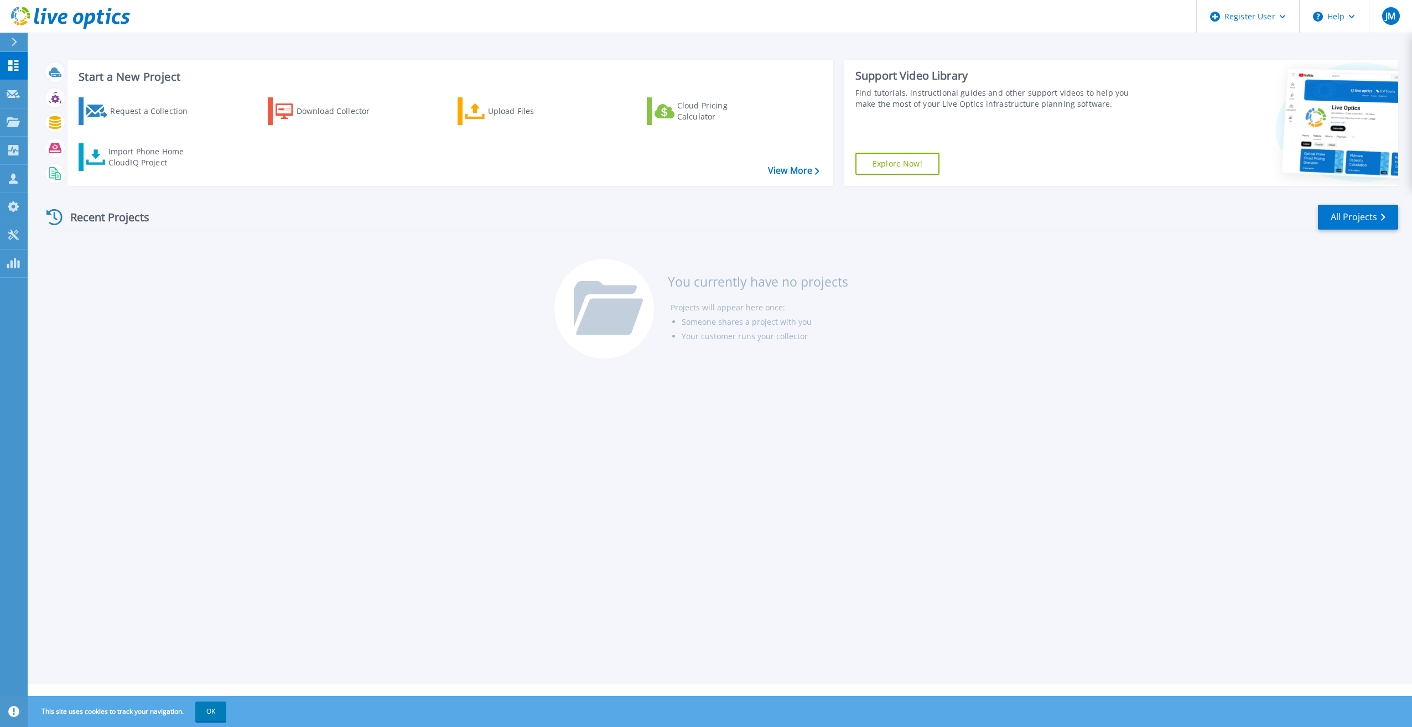
click at [60, 18] on icon at bounding box center [62, 19] width 9 height 12
click at [19, 45] on div at bounding box center [19, 42] width 18 height 19
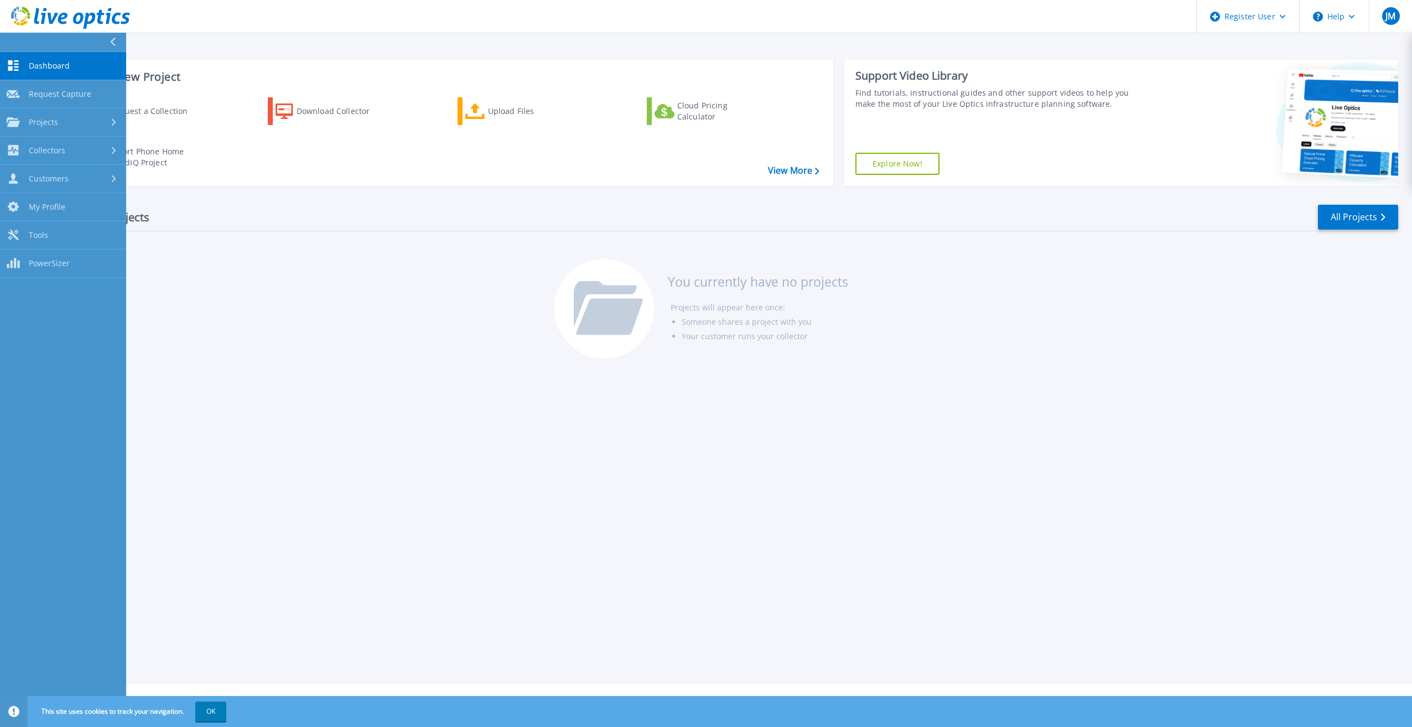
click at [159, 254] on div "Recent Projects All Projects You currently have no projects Projects will appea…" at bounding box center [720, 282] width 1355 height 175
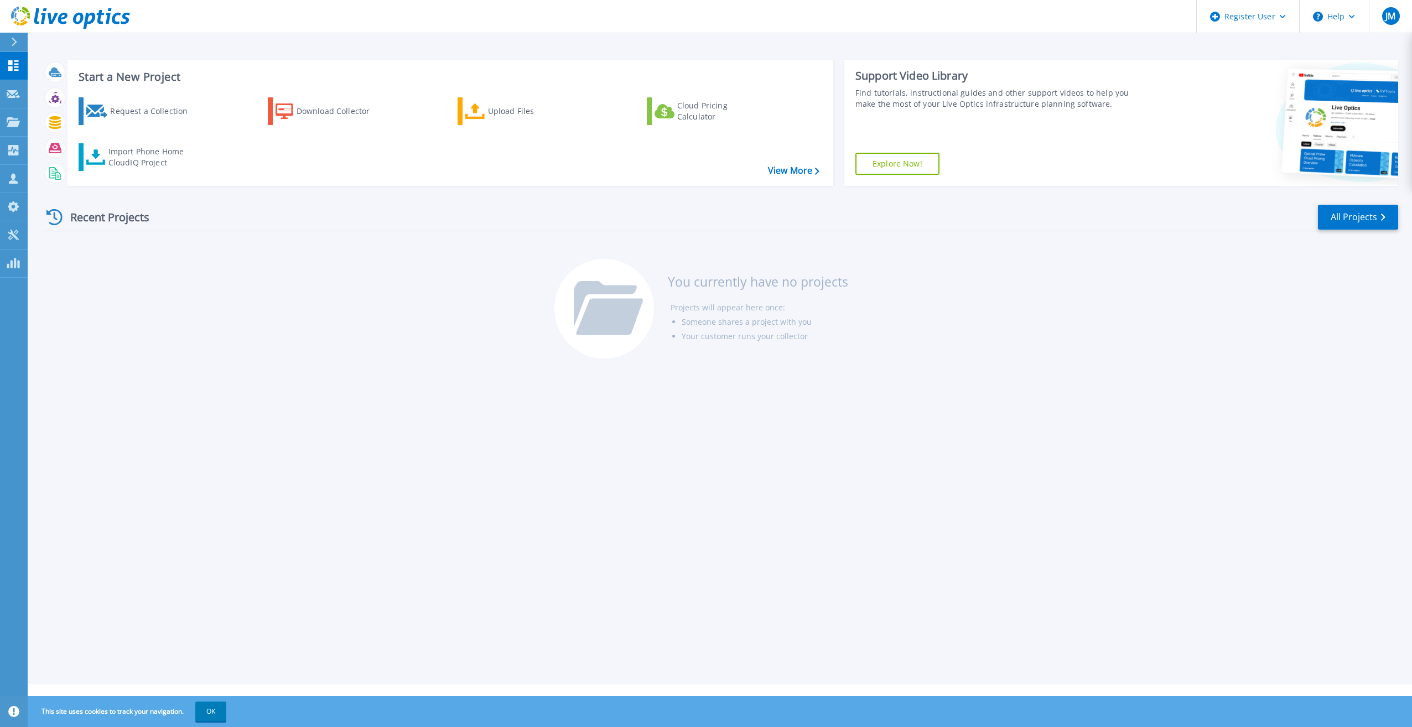
click at [99, 30] on link at bounding box center [65, 16] width 130 height 33
click at [3, 48] on button at bounding box center [14, 42] width 28 height 19
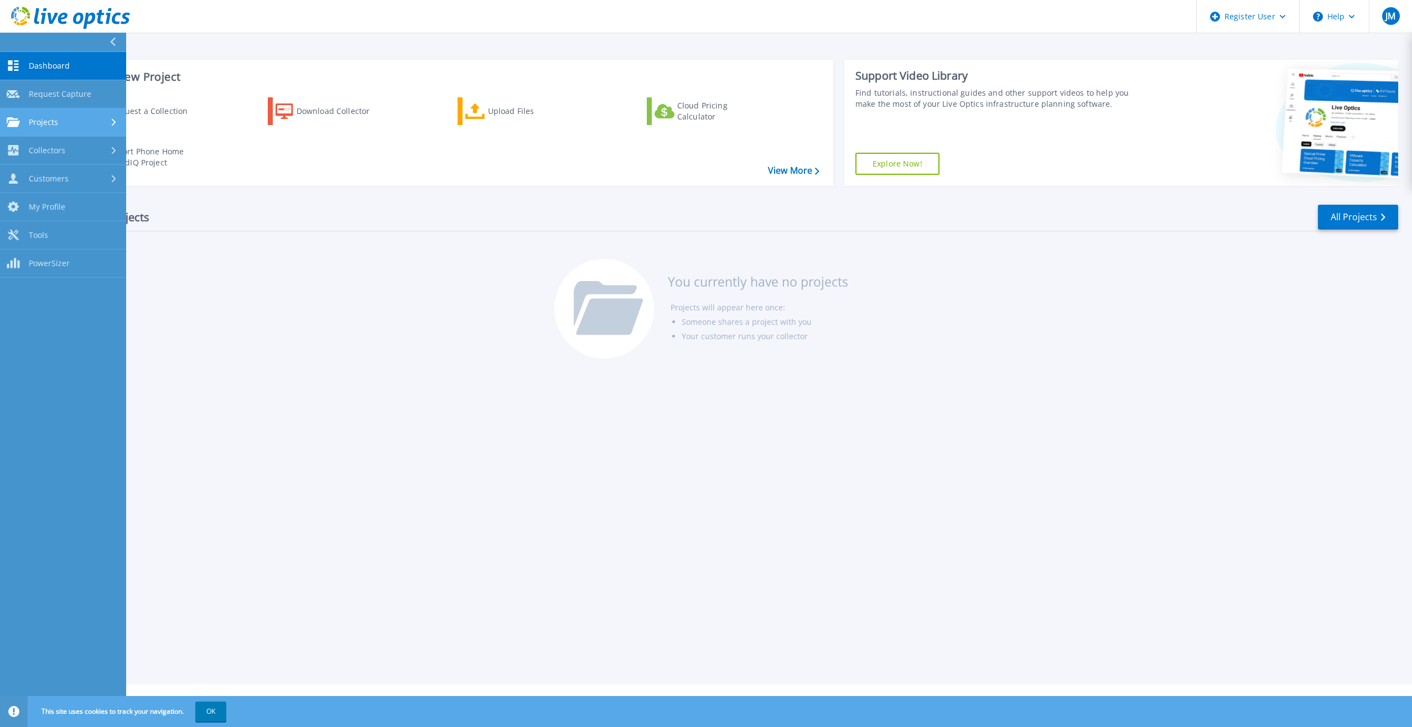
click at [56, 117] on span "Projects" at bounding box center [43, 122] width 29 height 10
click at [57, 150] on link "Search Projects" at bounding box center [63, 151] width 126 height 28
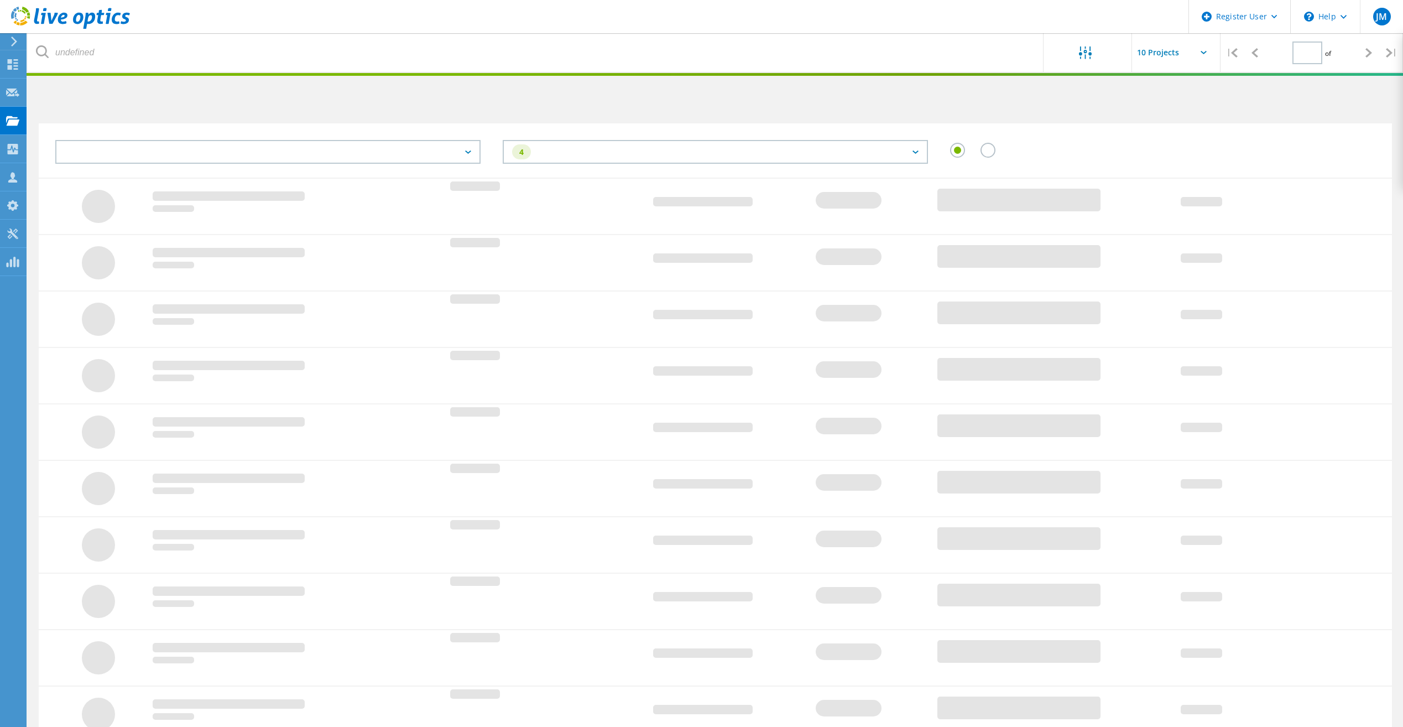
type input "1"
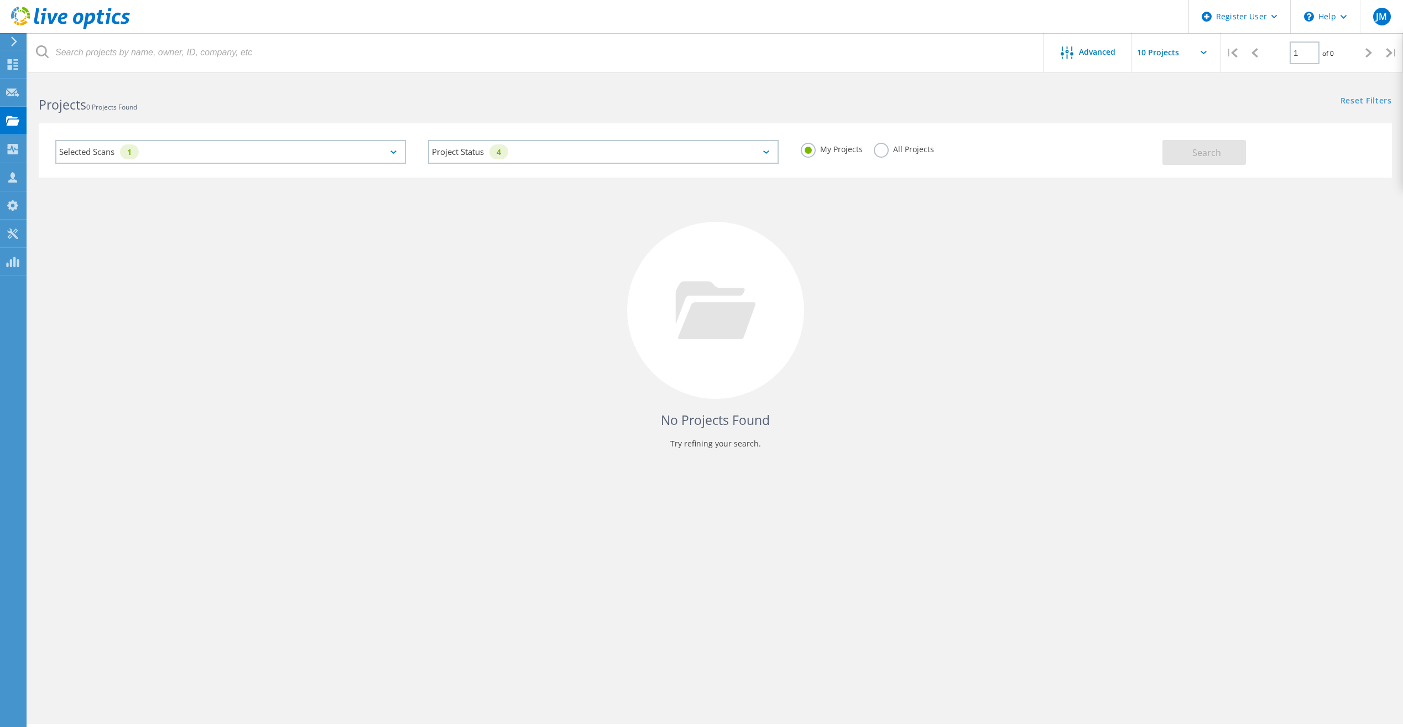
click at [149, 161] on div "Selected Scans 1" at bounding box center [230, 152] width 351 height 24
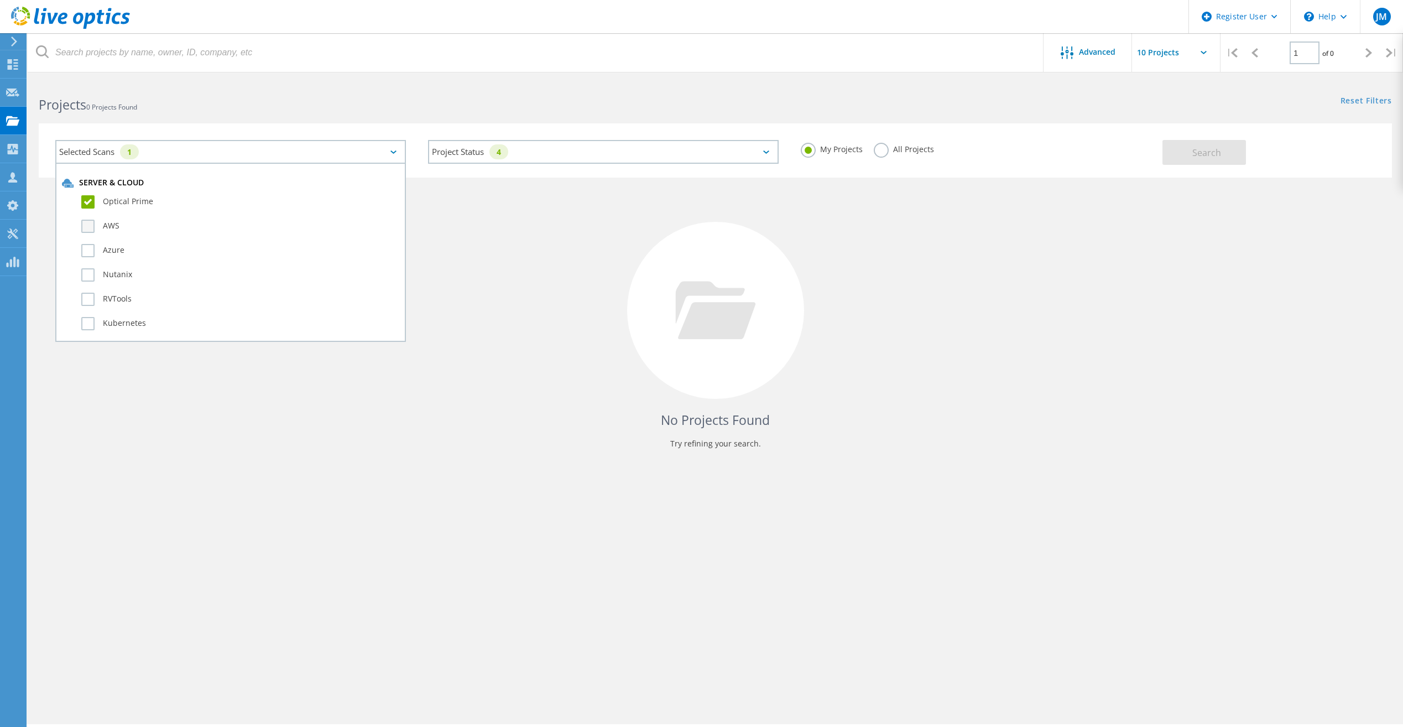
click at [117, 227] on label "AWS" at bounding box center [240, 226] width 318 height 13
click at [0, 0] on input "AWS" at bounding box center [0, 0] width 0 height 0
drag, startPoint x: 115, startPoint y: 241, endPoint x: 113, endPoint y: 251, distance: 10.1
click at [114, 242] on div "Azure" at bounding box center [230, 253] width 337 height 24
click at [113, 251] on label "Azure" at bounding box center [240, 250] width 318 height 13
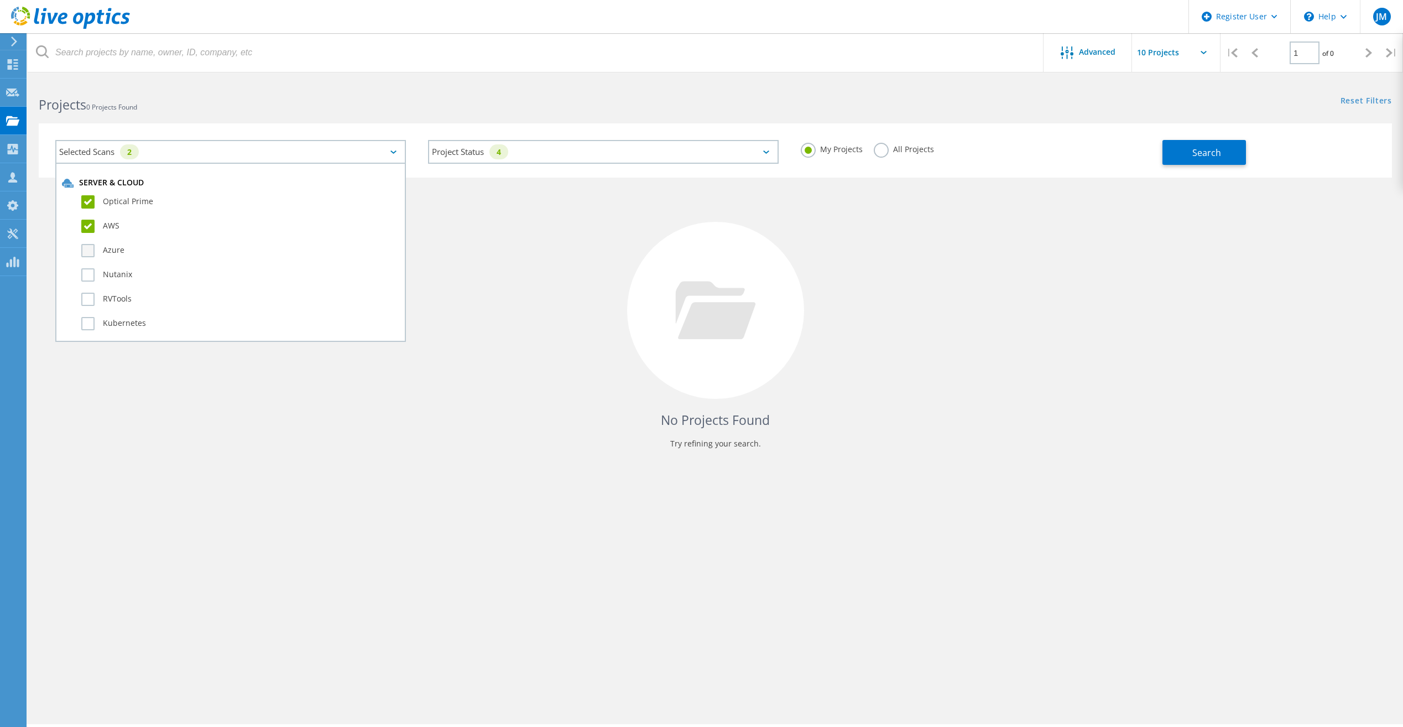
click at [0, 0] on input "Azure" at bounding box center [0, 0] width 0 height 0
click at [117, 280] on label "Nutanix" at bounding box center [240, 274] width 318 height 13
click at [0, 0] on input "Nutanix" at bounding box center [0, 0] width 0 height 0
click at [119, 296] on label "RVTools" at bounding box center [240, 299] width 318 height 13
click at [0, 0] on input "RVTools" at bounding box center [0, 0] width 0 height 0
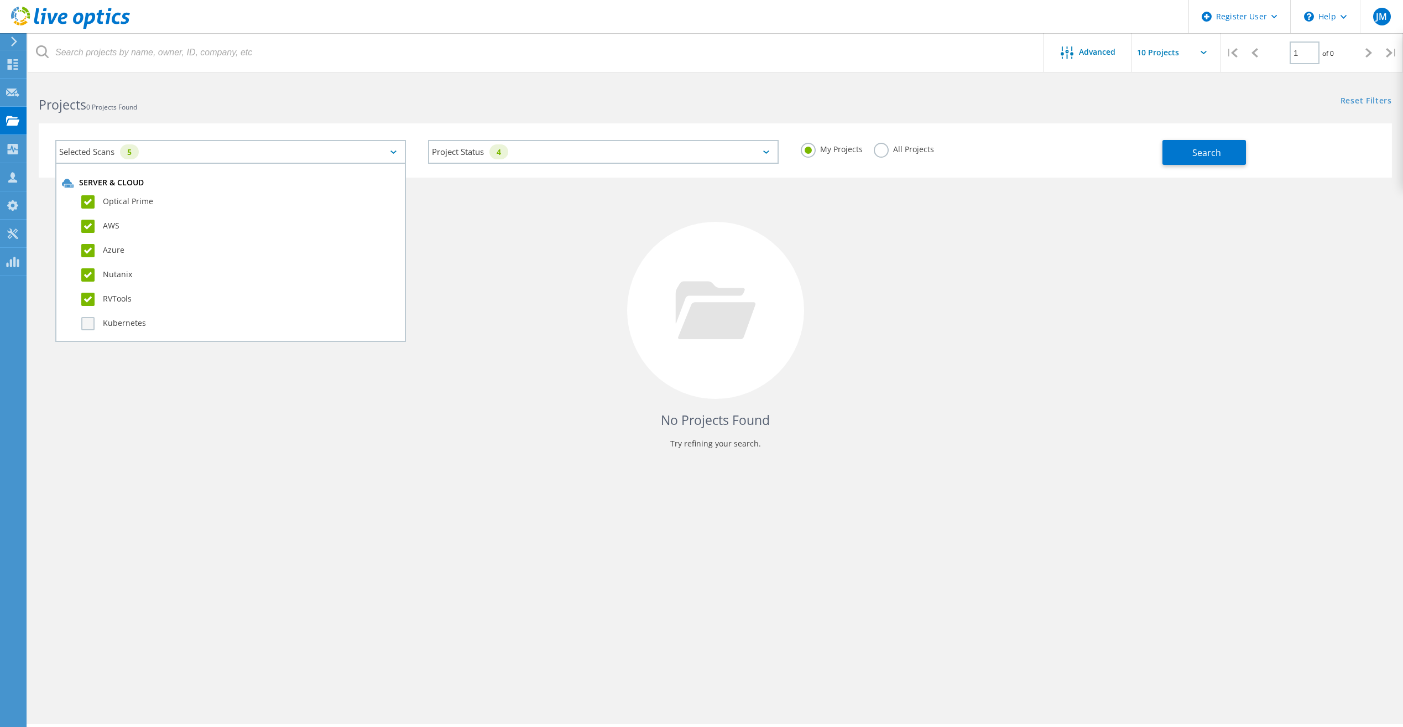
click at [123, 320] on label "Kubernetes" at bounding box center [240, 323] width 318 height 13
click at [0, 0] on input "Kubernetes" at bounding box center [0, 0] width 0 height 0
click at [102, 204] on label "SQL Server" at bounding box center [240, 205] width 318 height 13
click at [0, 0] on input "SQL Server" at bounding box center [0, 0] width 0 height 0
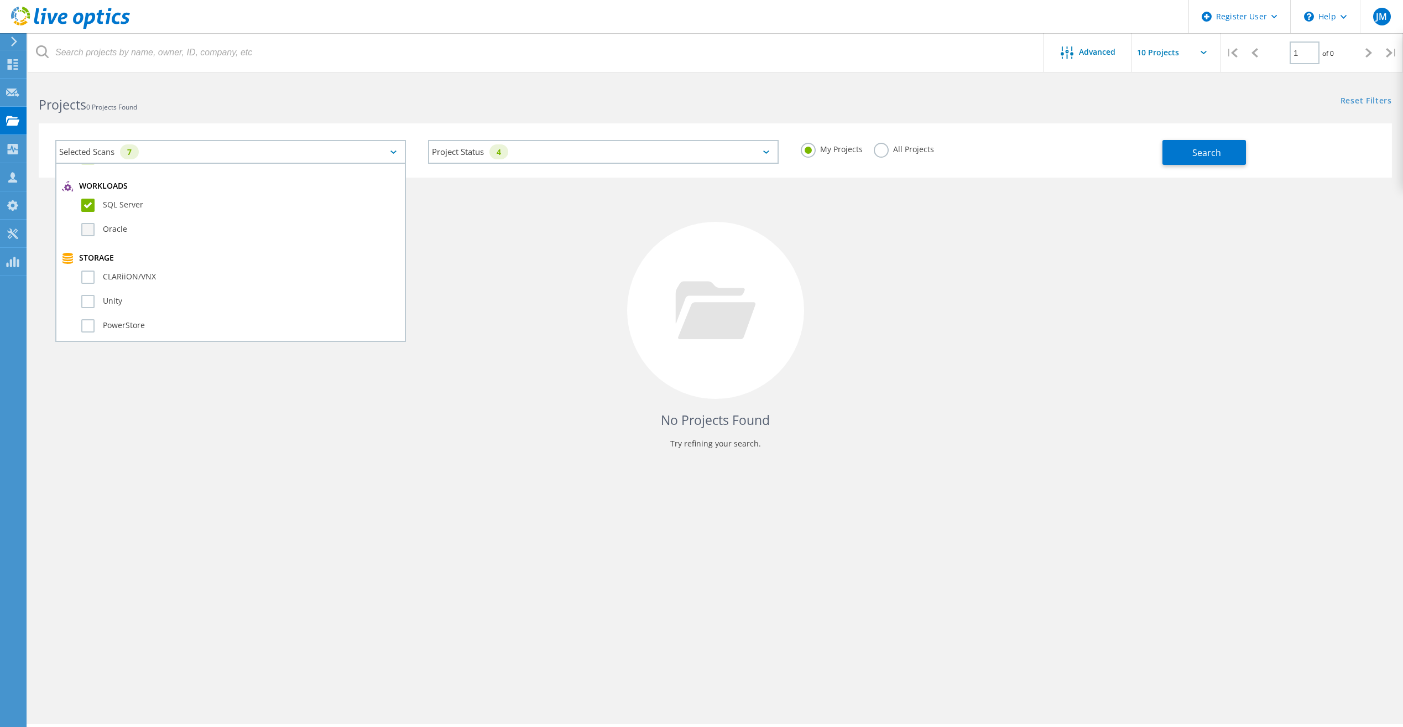
click at [103, 226] on label "Oracle" at bounding box center [240, 229] width 318 height 13
click at [0, 0] on input "Oracle" at bounding box center [0, 0] width 0 height 0
click at [102, 266] on div "Storage CLARiiON/VNX Unity PowerStore VMAX 1 & 2 VMAX3/PowerMax VMAX4/PowerMax …" at bounding box center [230, 431] width 337 height 356
click at [101, 283] on label "CLARiiON/VNX" at bounding box center [240, 276] width 318 height 13
click at [0, 0] on input "CLARiiON/VNX" at bounding box center [0, 0] width 0 height 0
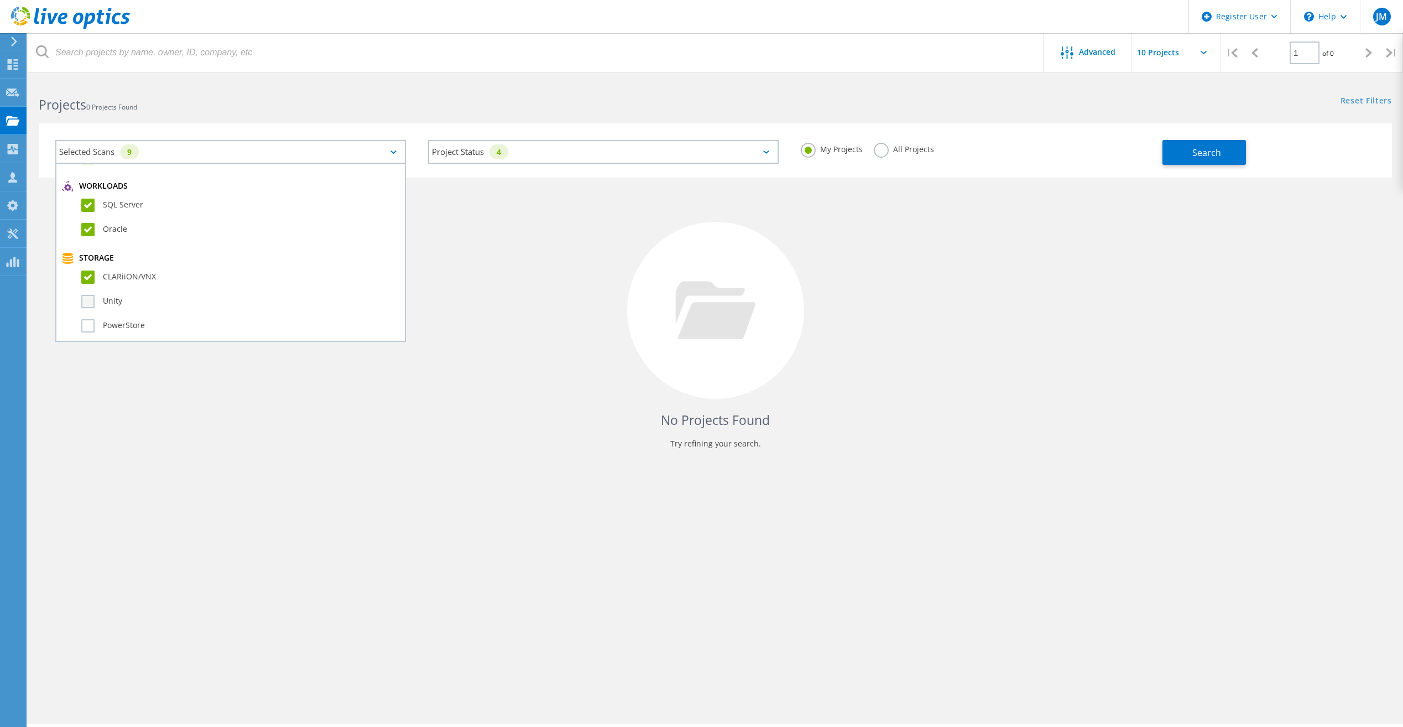
click at [97, 296] on label "Unity" at bounding box center [240, 301] width 318 height 13
click at [0, 0] on input "Unity" at bounding box center [0, 0] width 0 height 0
click at [91, 318] on div "PowerStore" at bounding box center [230, 328] width 337 height 24
click at [91, 322] on label "PowerStore" at bounding box center [240, 325] width 318 height 13
click at [0, 0] on input "PowerStore" at bounding box center [0, 0] width 0 height 0
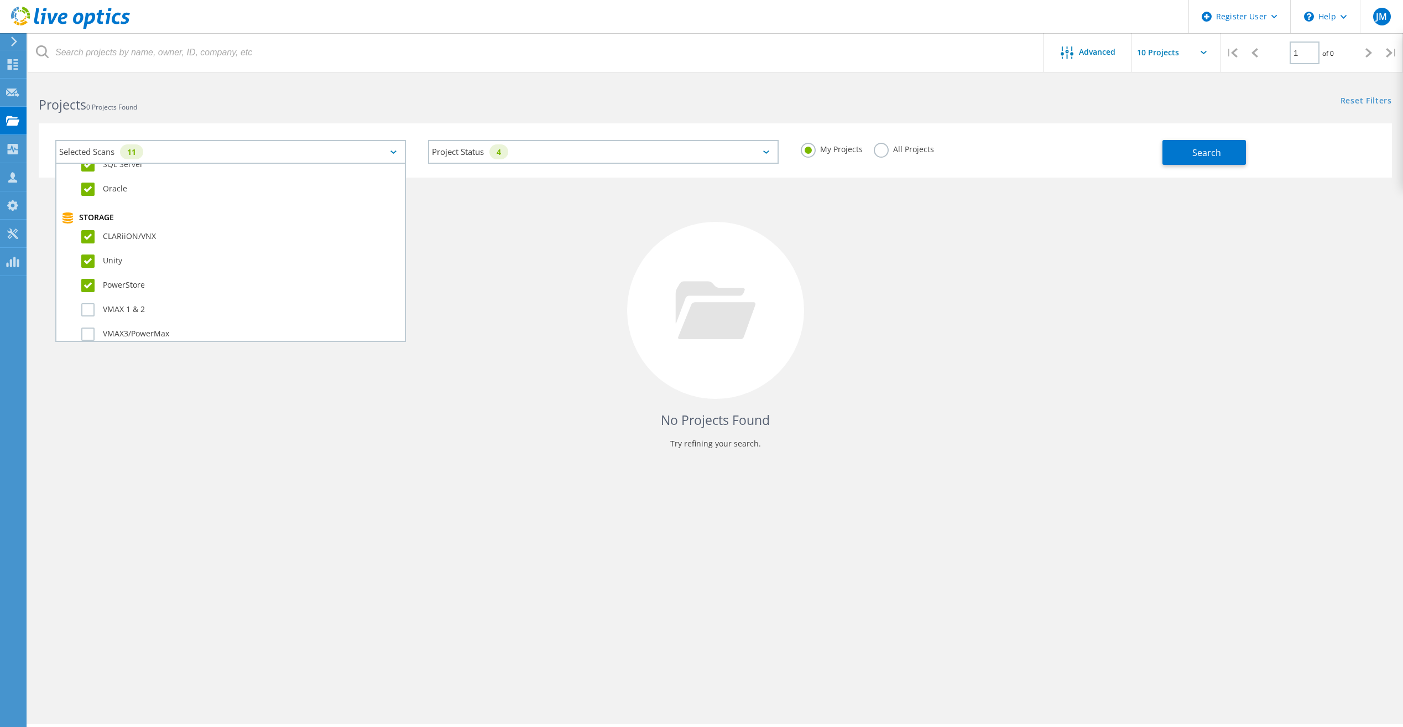
scroll to position [277, 0]
click at [90, 236] on label "VMAX 1 & 2" at bounding box center [240, 239] width 318 height 13
click at [0, 0] on input "VMAX 1 & 2" at bounding box center [0, 0] width 0 height 0
click at [93, 265] on label "VMAX3/PowerMax" at bounding box center [240, 263] width 318 height 13
click at [0, 0] on input "VMAX3/PowerMax" at bounding box center [0, 0] width 0 height 0
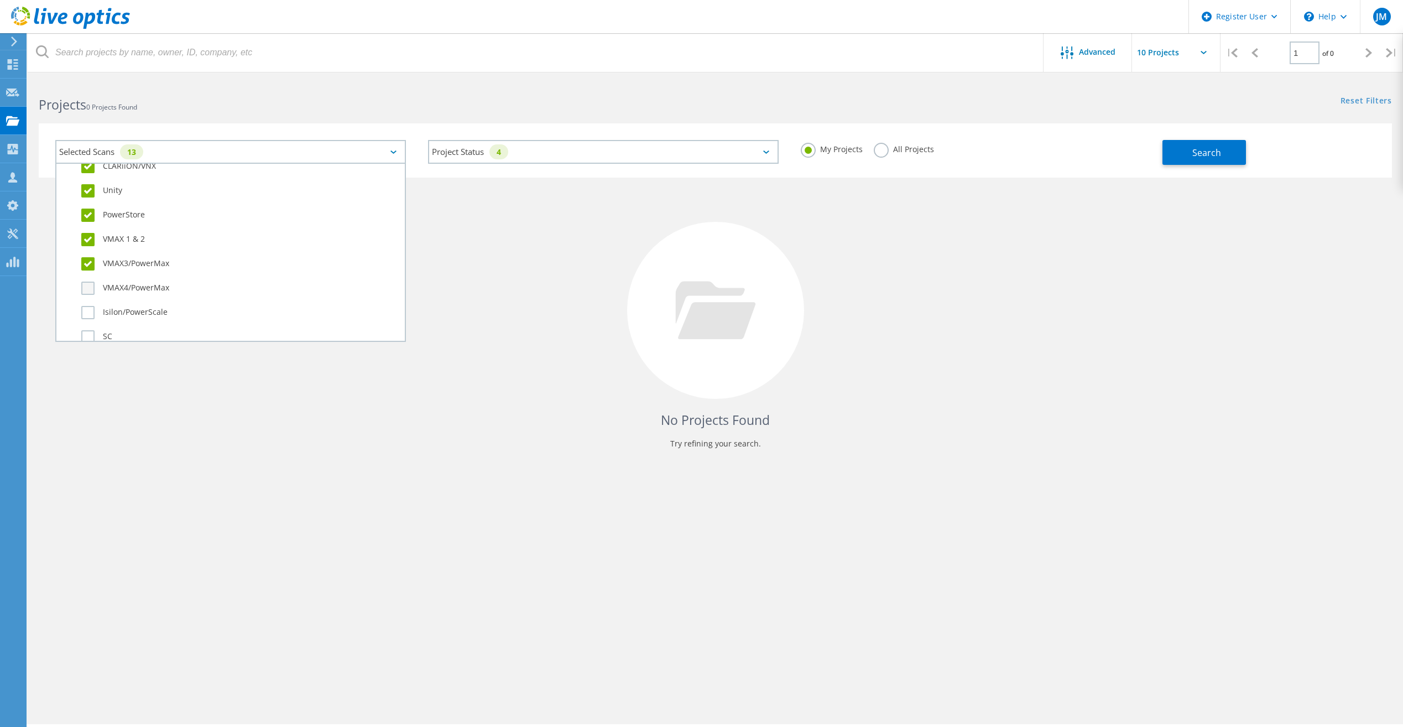
click at [89, 279] on div "VMAX4/PowerMax" at bounding box center [230, 291] width 337 height 24
click at [86, 293] on label "VMAX4/PowerMax" at bounding box center [240, 288] width 318 height 13
click at [0, 0] on input "VMAX4/PowerMax" at bounding box center [0, 0] width 0 height 0
click at [81, 316] on label "Isilon/PowerScale" at bounding box center [240, 312] width 318 height 13
click at [0, 0] on input "Isilon/PowerScale" at bounding box center [0, 0] width 0 height 0
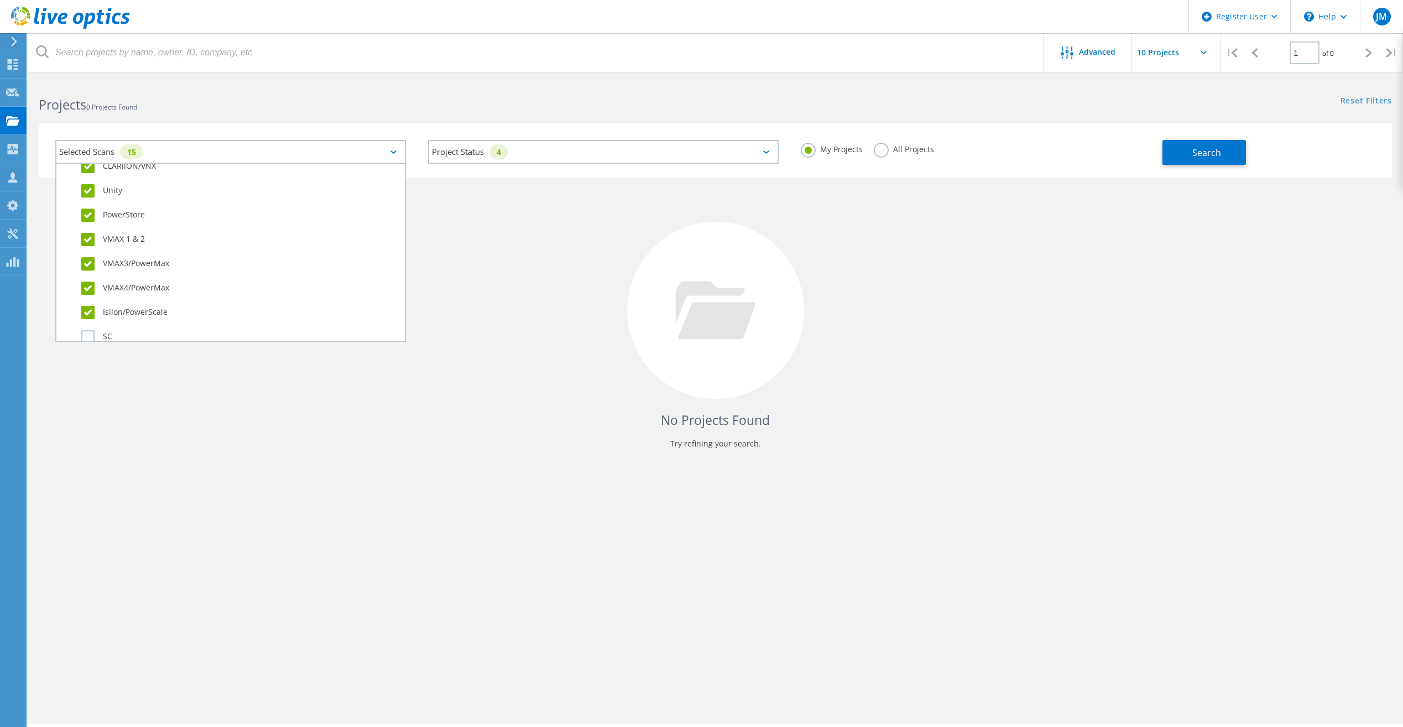
click at [81, 330] on div "SC" at bounding box center [230, 339] width 337 height 24
click at [81, 331] on label "SC" at bounding box center [240, 336] width 318 height 13
click at [0, 0] on input "SC" at bounding box center [0, 0] width 0 height 0
click at [109, 202] on div "NetApp" at bounding box center [230, 198] width 337 height 24
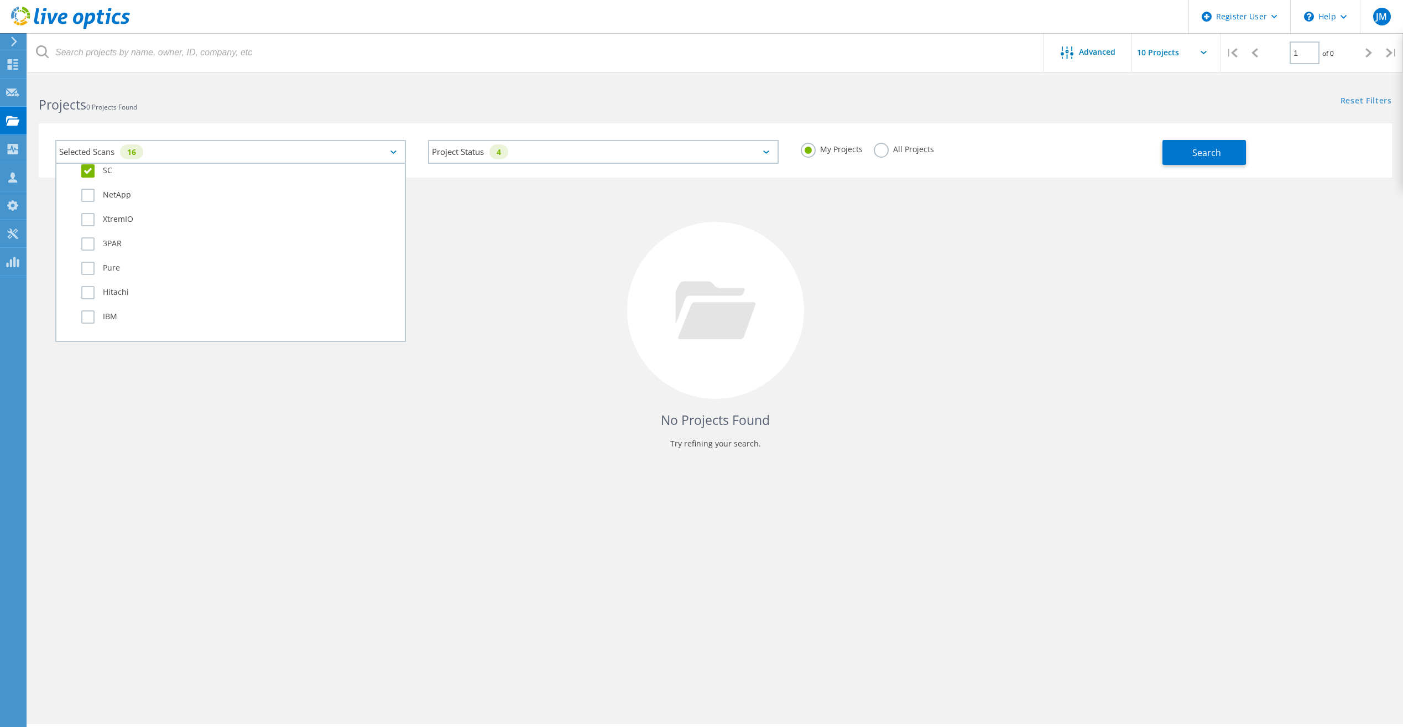
click at [88, 202] on div "NetApp" at bounding box center [230, 198] width 337 height 24
click at [95, 188] on div "NetApp" at bounding box center [230, 198] width 337 height 24
click at [82, 203] on div "NetApp" at bounding box center [230, 198] width 337 height 24
click at [82, 200] on label "NetApp" at bounding box center [240, 195] width 318 height 13
click at [0, 0] on input "NetApp" at bounding box center [0, 0] width 0 height 0
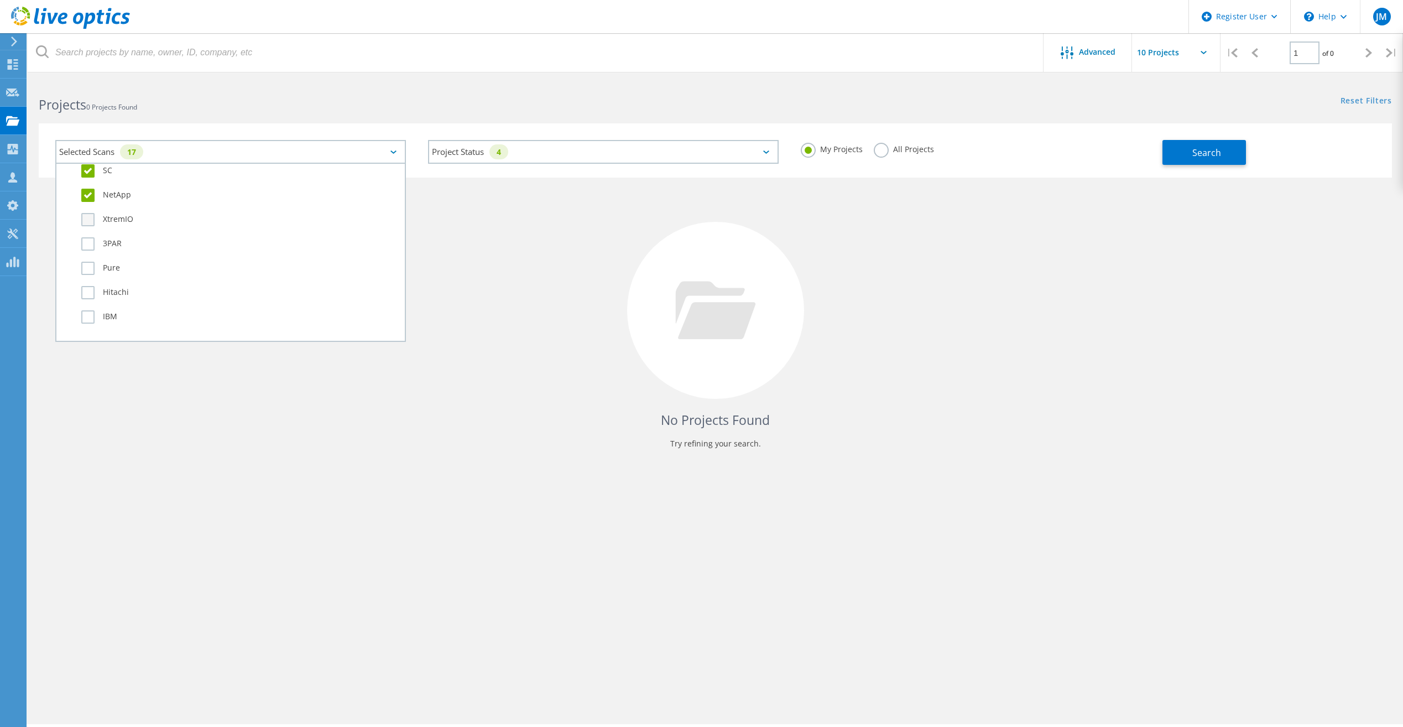
click at [87, 221] on label "XtremIO" at bounding box center [240, 219] width 318 height 13
click at [0, 0] on input "XtremIO" at bounding box center [0, 0] width 0 height 0
click at [87, 238] on label "3PAR" at bounding box center [240, 243] width 318 height 13
click at [0, 0] on input "3PAR" at bounding box center [0, 0] width 0 height 0
click at [86, 264] on label "Pure" at bounding box center [240, 268] width 318 height 13
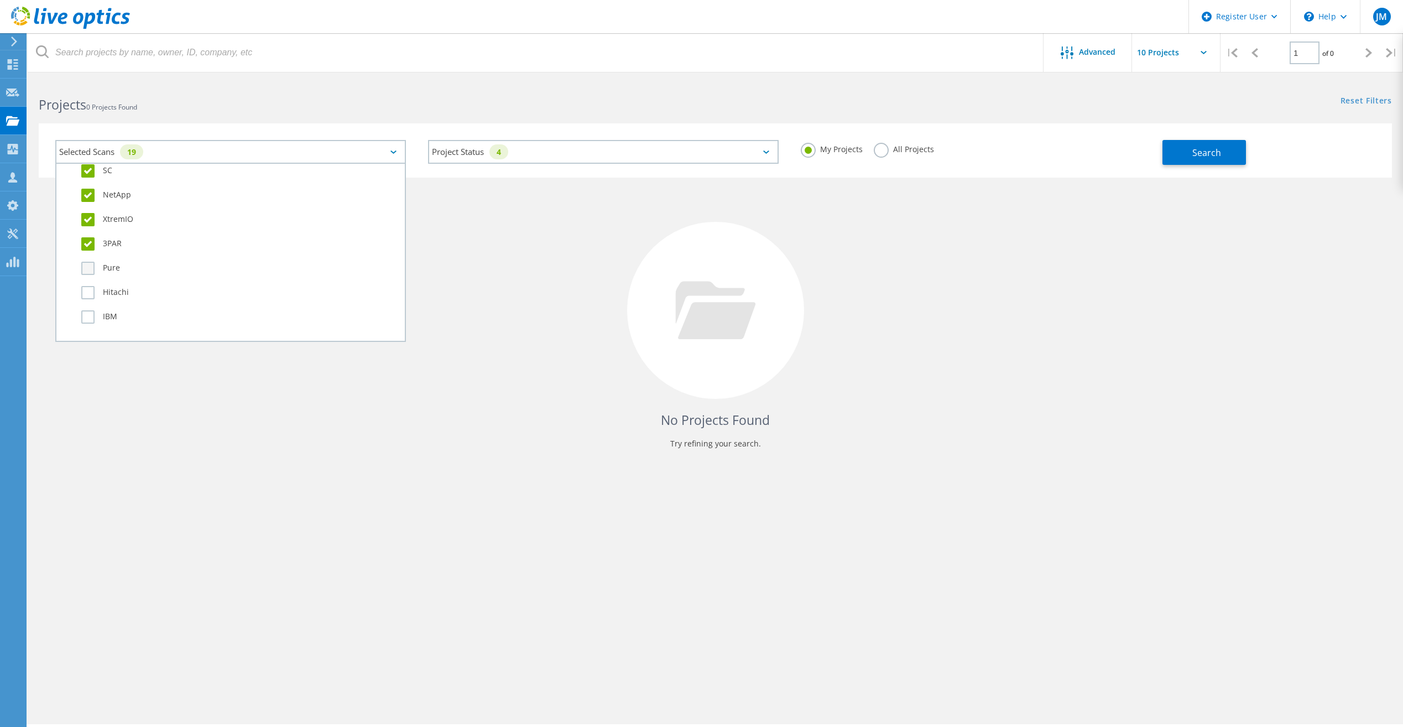
click at [0, 0] on input "Pure" at bounding box center [0, 0] width 0 height 0
click at [90, 288] on label "Hitachi" at bounding box center [240, 292] width 318 height 13
click at [0, 0] on input "Hitachi" at bounding box center [0, 0] width 0 height 0
click at [90, 312] on label "IBM" at bounding box center [240, 316] width 318 height 13
click at [0, 0] on input "IBM" at bounding box center [0, 0] width 0 height 0
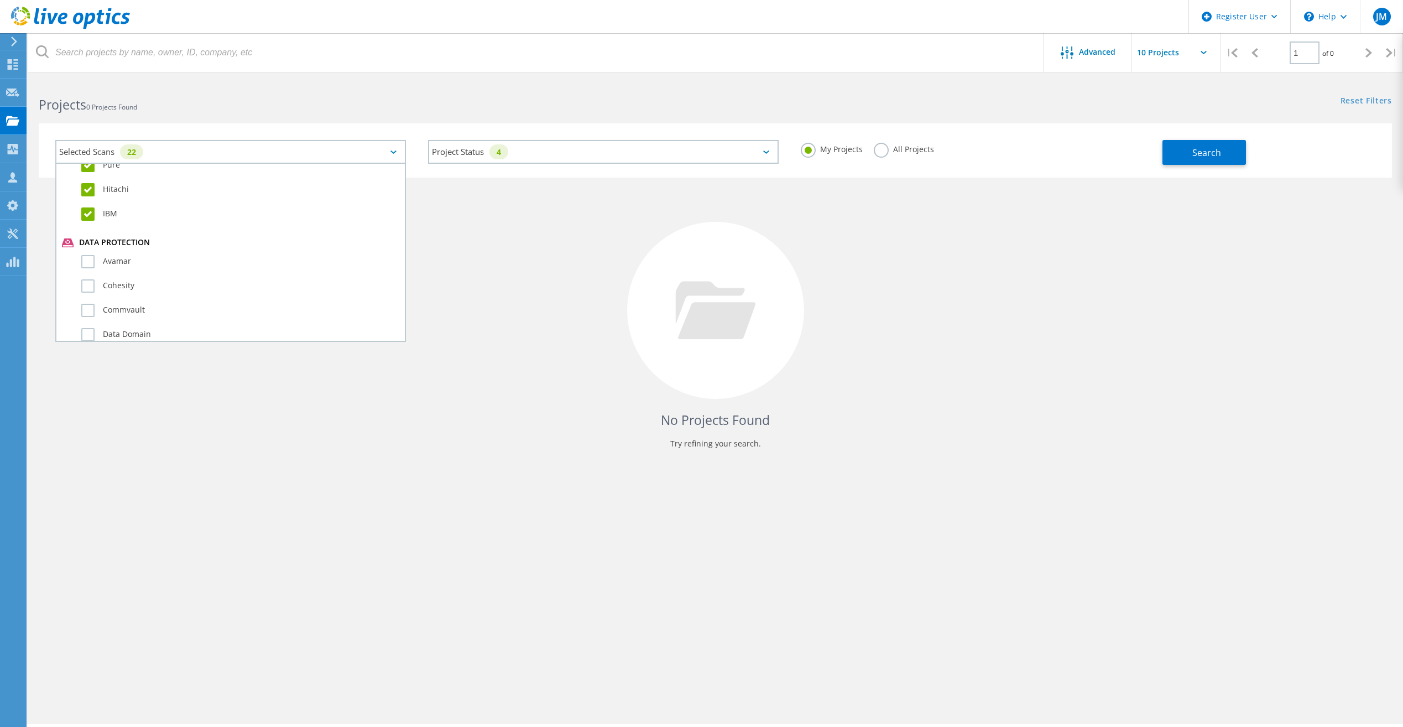
scroll to position [553, 0]
click at [90, 247] on div "Avamar" at bounding box center [230, 256] width 337 height 24
click at [83, 277] on label "Cohesity" at bounding box center [240, 278] width 318 height 13
click at [0, 0] on input "Cohesity" at bounding box center [0, 0] width 0 height 0
click at [83, 251] on label "Avamar" at bounding box center [240, 253] width 318 height 13
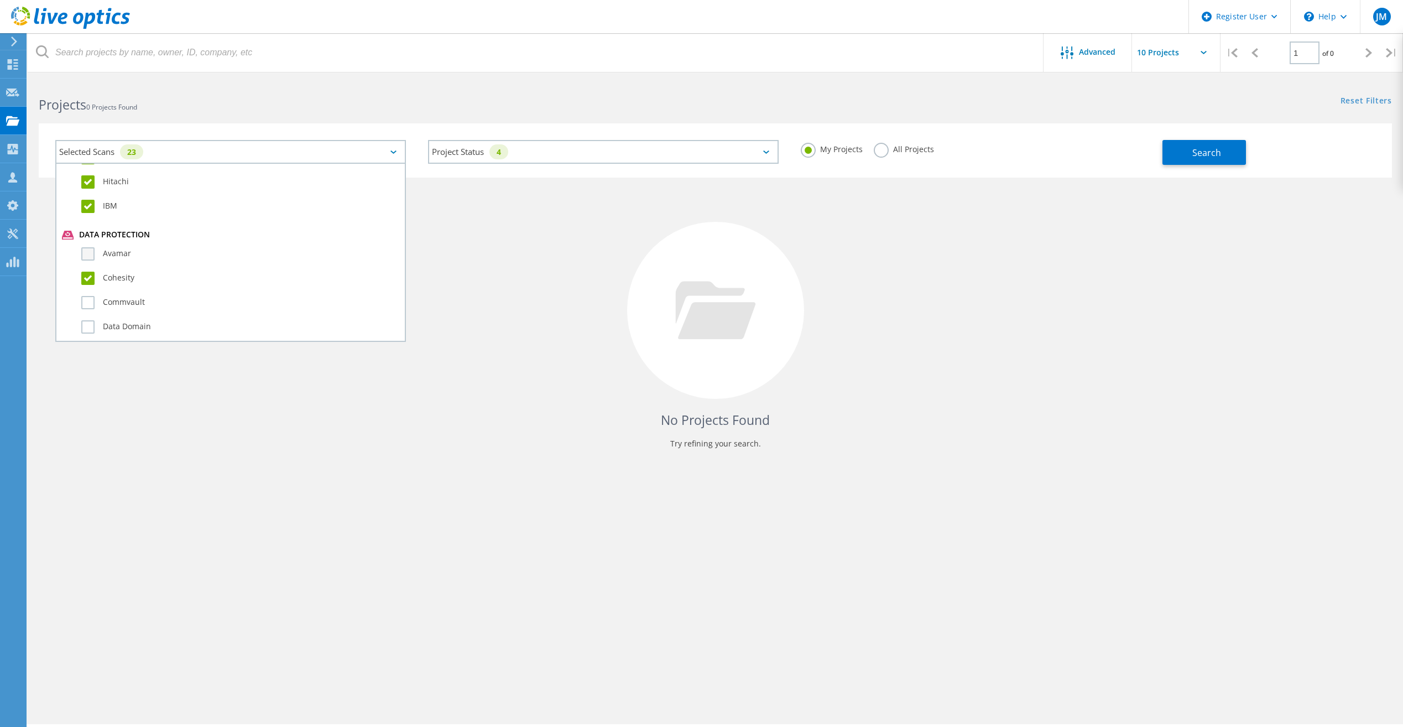
click at [0, 0] on input "Avamar" at bounding box center [0, 0] width 0 height 0
click at [91, 304] on label "Commvault" at bounding box center [240, 302] width 318 height 13
click at [0, 0] on input "Commvault" at bounding box center [0, 0] width 0 height 0
click at [87, 322] on label "Data Domain" at bounding box center [240, 326] width 318 height 13
click at [0, 0] on input "Data Domain" at bounding box center [0, 0] width 0 height 0
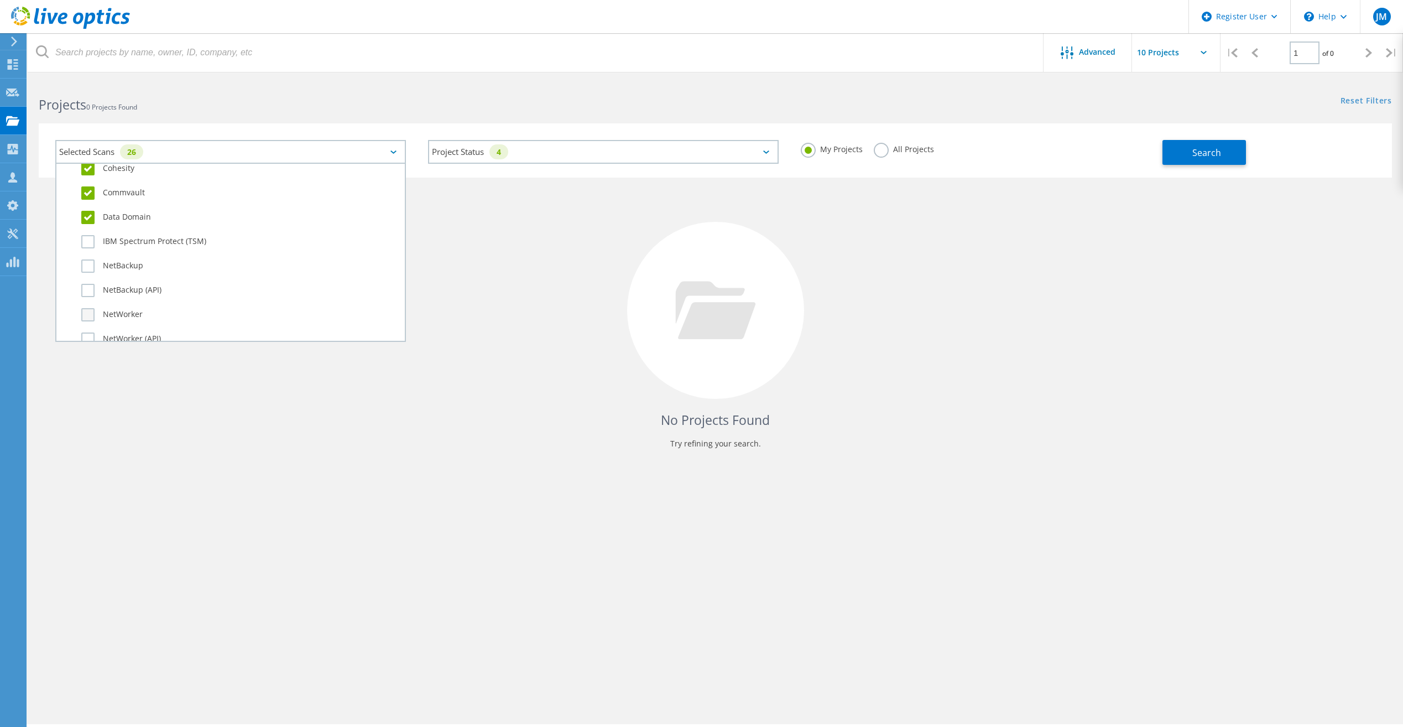
scroll to position [719, 0]
click at [91, 245] on div "NetBackup (API)" at bounding box center [230, 237] width 337 height 24
click at [82, 258] on label "NetWorker" at bounding box center [240, 258] width 318 height 13
click at [0, 0] on input "NetWorker" at bounding box center [0, 0] width 0 height 0
click at [86, 228] on label "NetBackup (API)" at bounding box center [240, 233] width 318 height 13
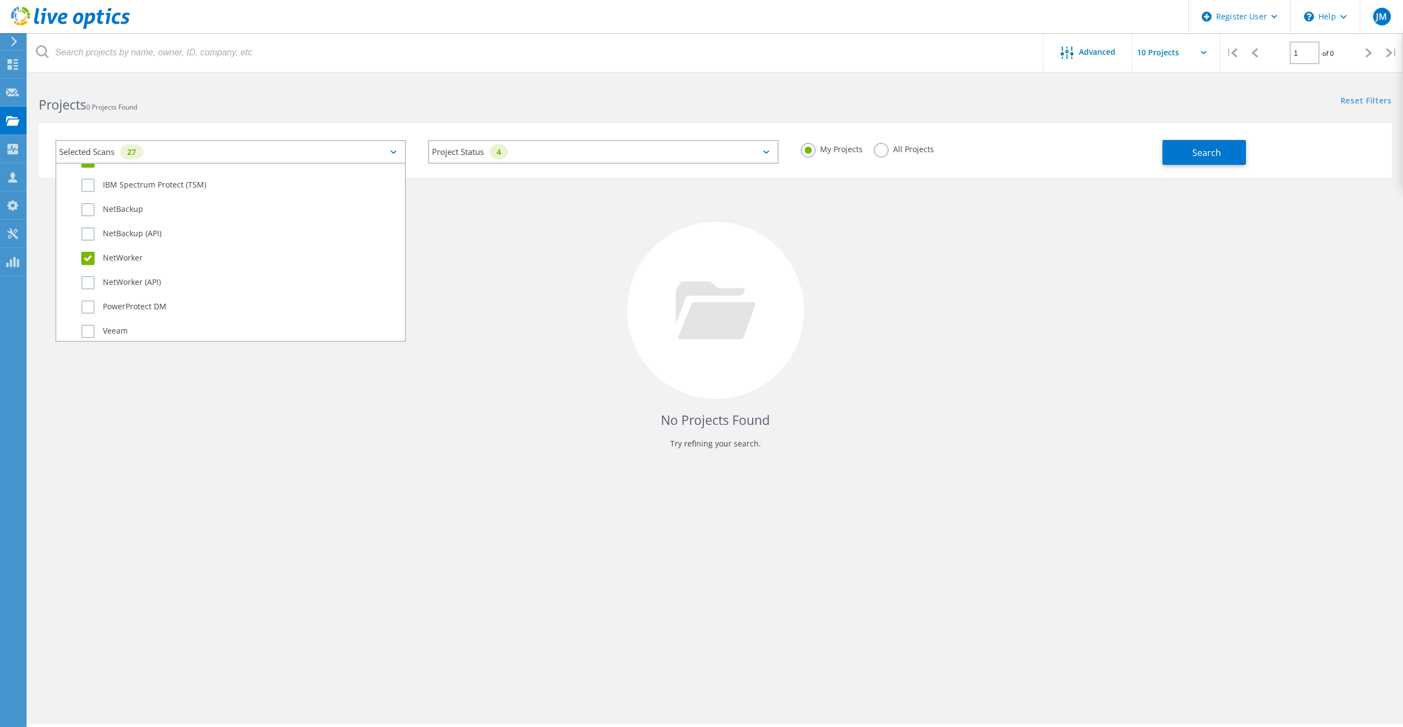
click at [0, 0] on input "NetBackup (API)" at bounding box center [0, 0] width 0 height 0
click at [90, 210] on label "NetBackup" at bounding box center [240, 209] width 318 height 13
click at [0, 0] on input "NetBackup" at bounding box center [0, 0] width 0 height 0
click at [90, 188] on label "IBM Spectrum Protect (TSM)" at bounding box center [240, 185] width 318 height 13
click at [0, 0] on input "IBM Spectrum Protect (TSM)" at bounding box center [0, 0] width 0 height 0
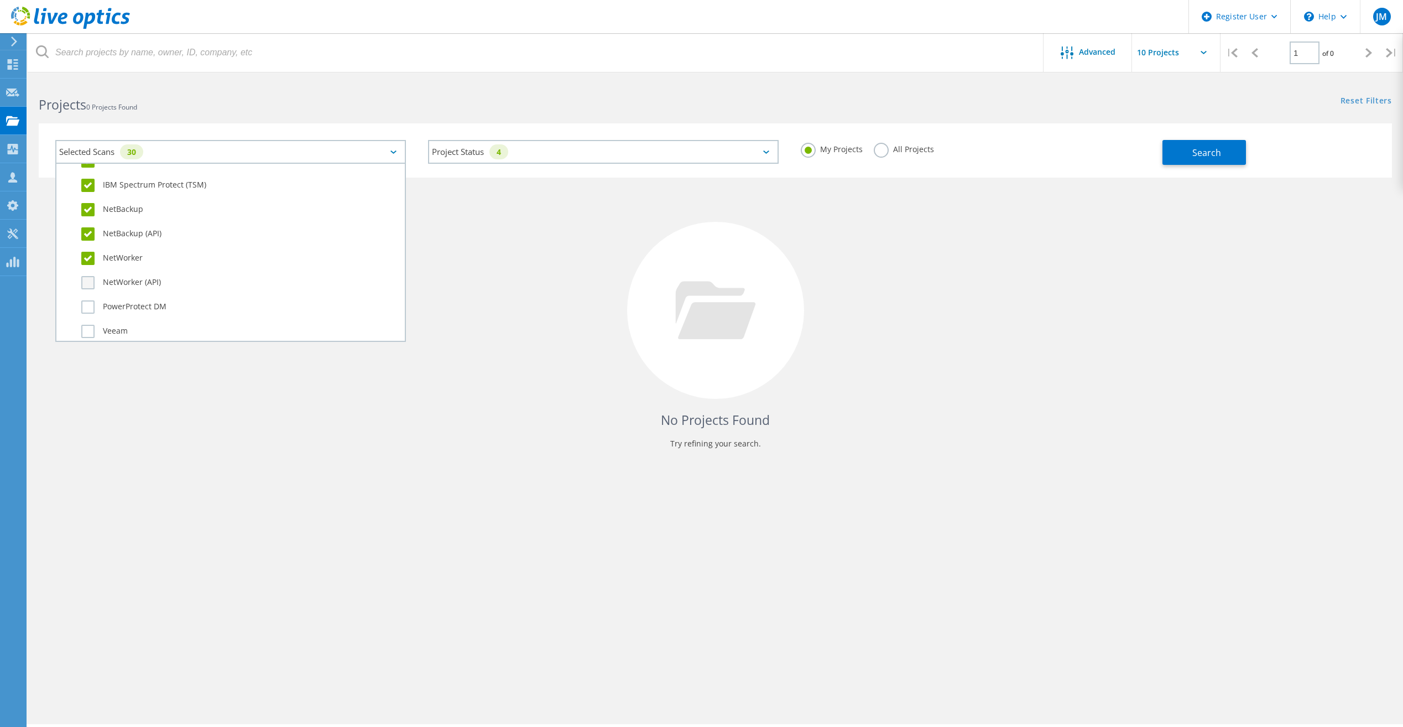
click at [92, 280] on label "NetWorker (API)" at bounding box center [240, 282] width 318 height 13
click at [0, 0] on input "NetWorker (API)" at bounding box center [0, 0] width 0 height 0
click at [88, 305] on label "PowerProtect DM" at bounding box center [240, 306] width 318 height 13
click at [0, 0] on input "PowerProtect DM" at bounding box center [0, 0] width 0 height 0
click at [85, 325] on label "Veeam" at bounding box center [240, 331] width 318 height 13
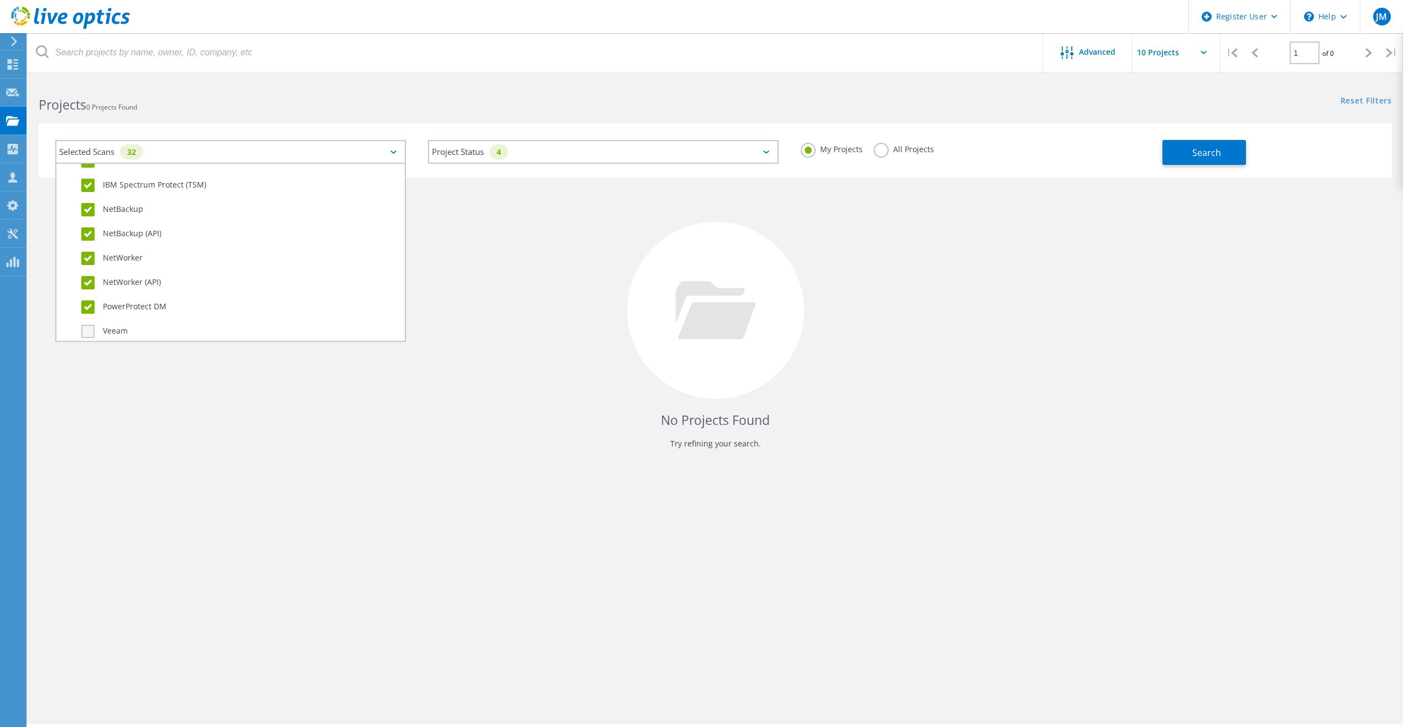
click at [0, 0] on input "Veeam" at bounding box center [0, 0] width 0 height 0
click at [91, 318] on label "Dossier" at bounding box center [240, 320] width 318 height 13
click at [0, 0] on input "Dossier" at bounding box center [0, 0] width 0 height 0
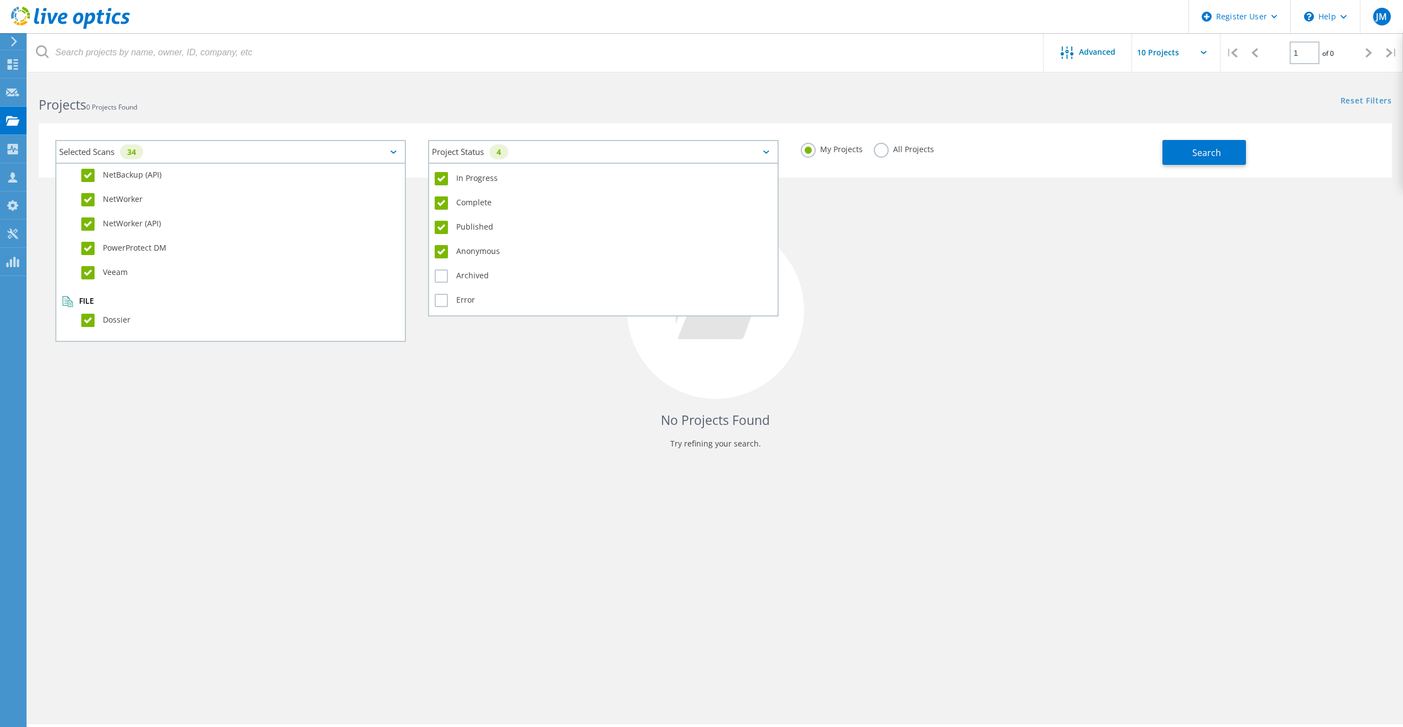
click at [467, 158] on div "Project Status 4" at bounding box center [603, 152] width 351 height 24
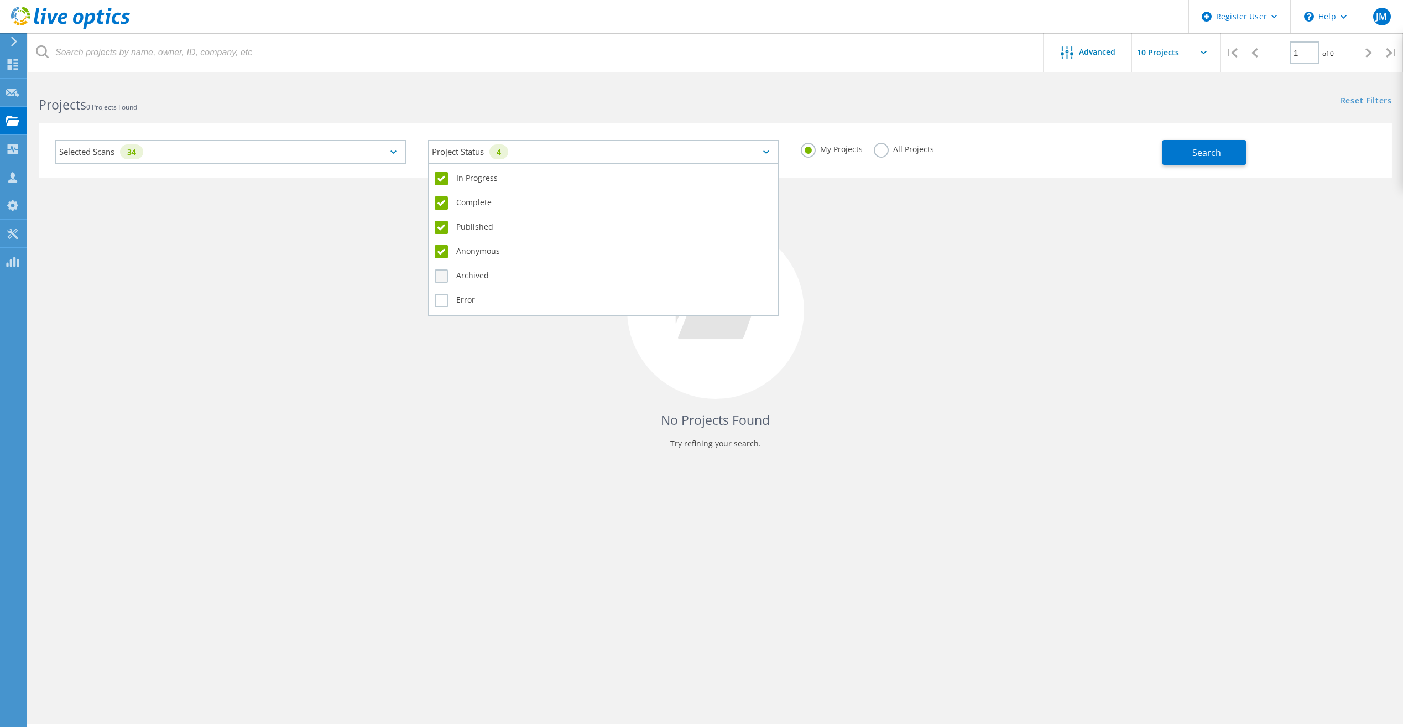
click at [438, 278] on label "Archived" at bounding box center [603, 275] width 337 height 13
click at [0, 0] on input "Archived" at bounding box center [0, 0] width 0 height 0
click at [441, 297] on label "Error" at bounding box center [603, 300] width 337 height 13
click at [0, 0] on input "Error" at bounding box center [0, 0] width 0 height 0
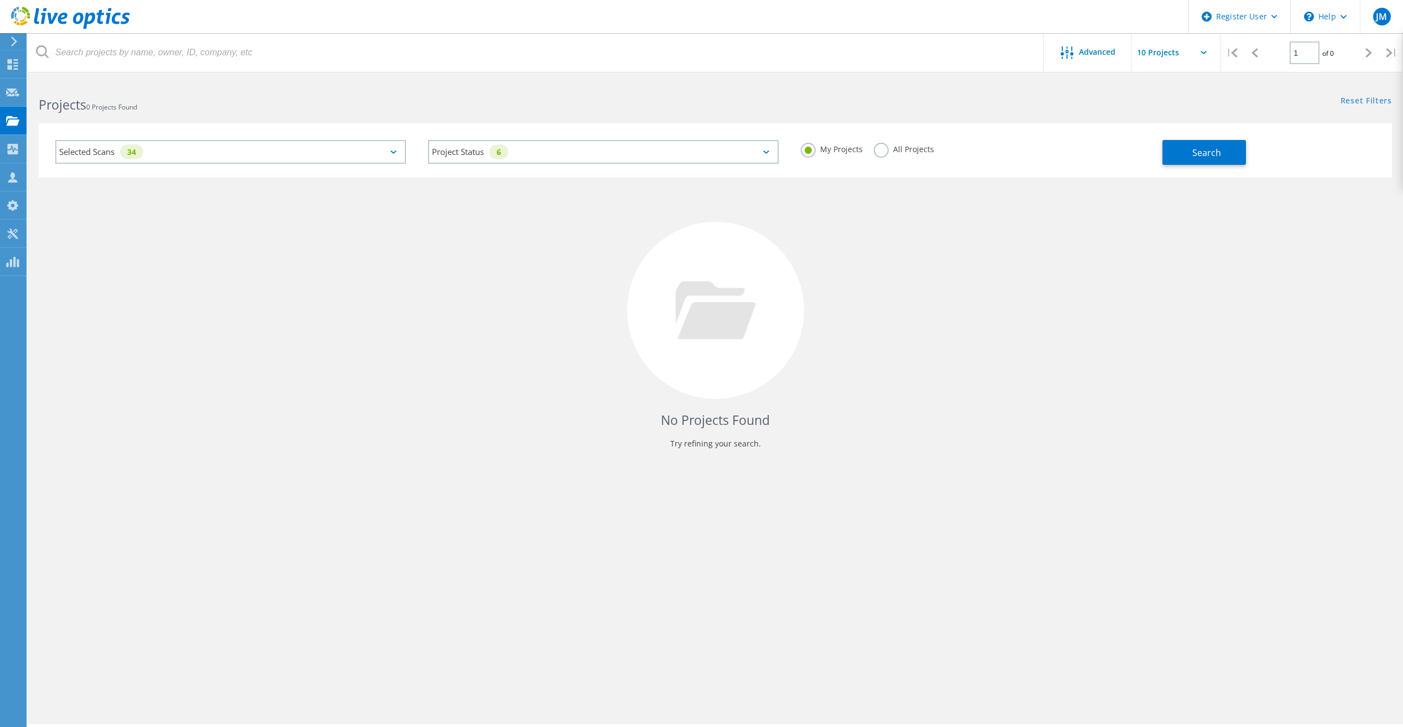
click at [747, 394] on div "No Projects Found Try refining your search." at bounding box center [716, 321] width 1354 height 286
click at [887, 153] on label "All Projects" at bounding box center [904, 148] width 60 height 11
click at [0, 0] on input "All Projects" at bounding box center [0, 0] width 0 height 0
click at [1164, 153] on button "Search" at bounding box center [1205, 152] width 84 height 25
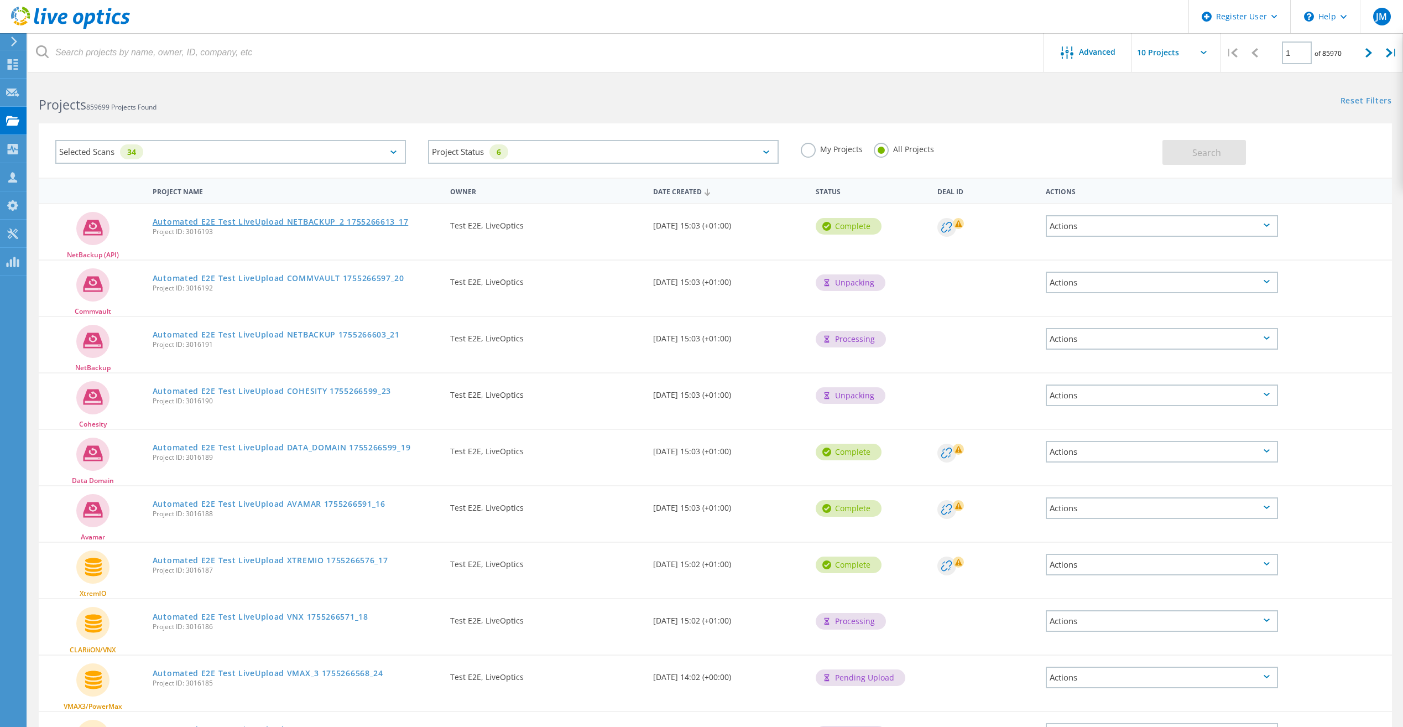
click at [387, 222] on link "Automated E2E Test LiveUpload NETBACKUP_2 1755266613_17" at bounding box center [281, 222] width 256 height 8
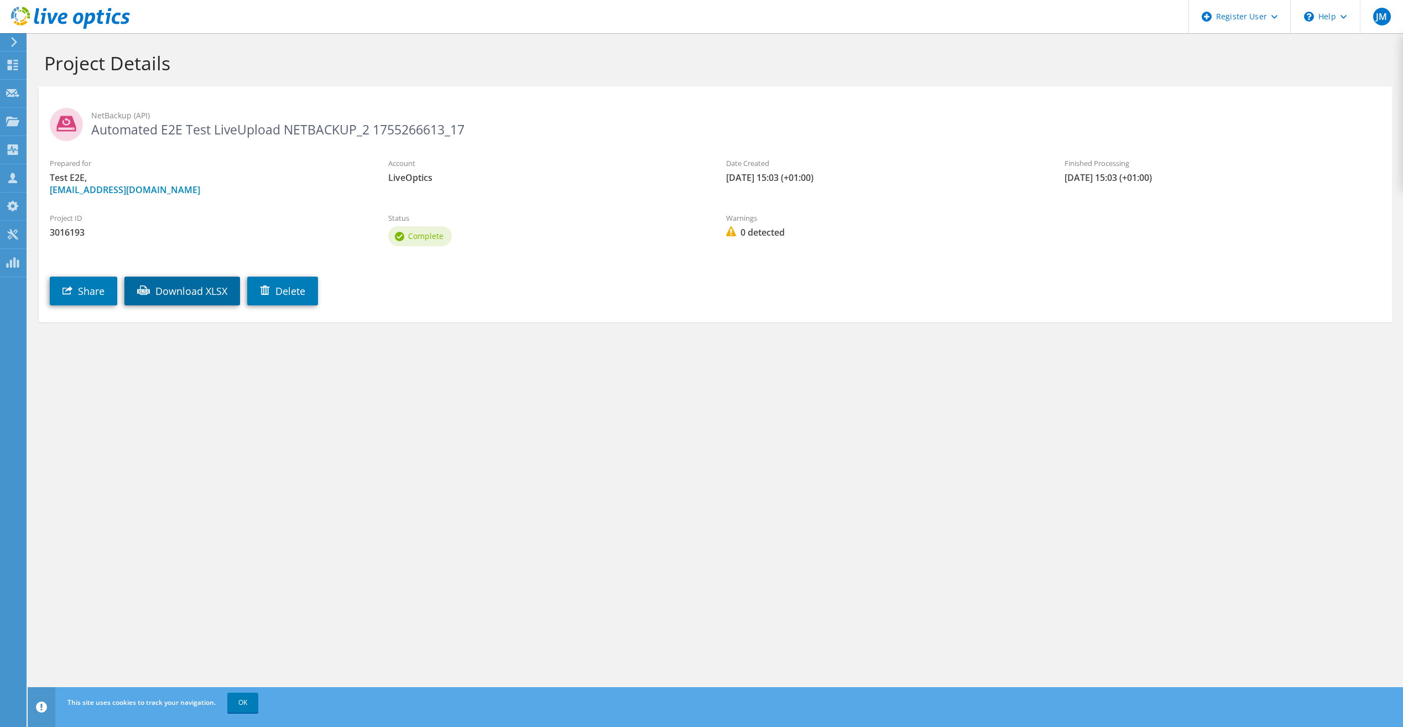
click at [168, 298] on link "Download XLSX" at bounding box center [182, 291] width 116 height 29
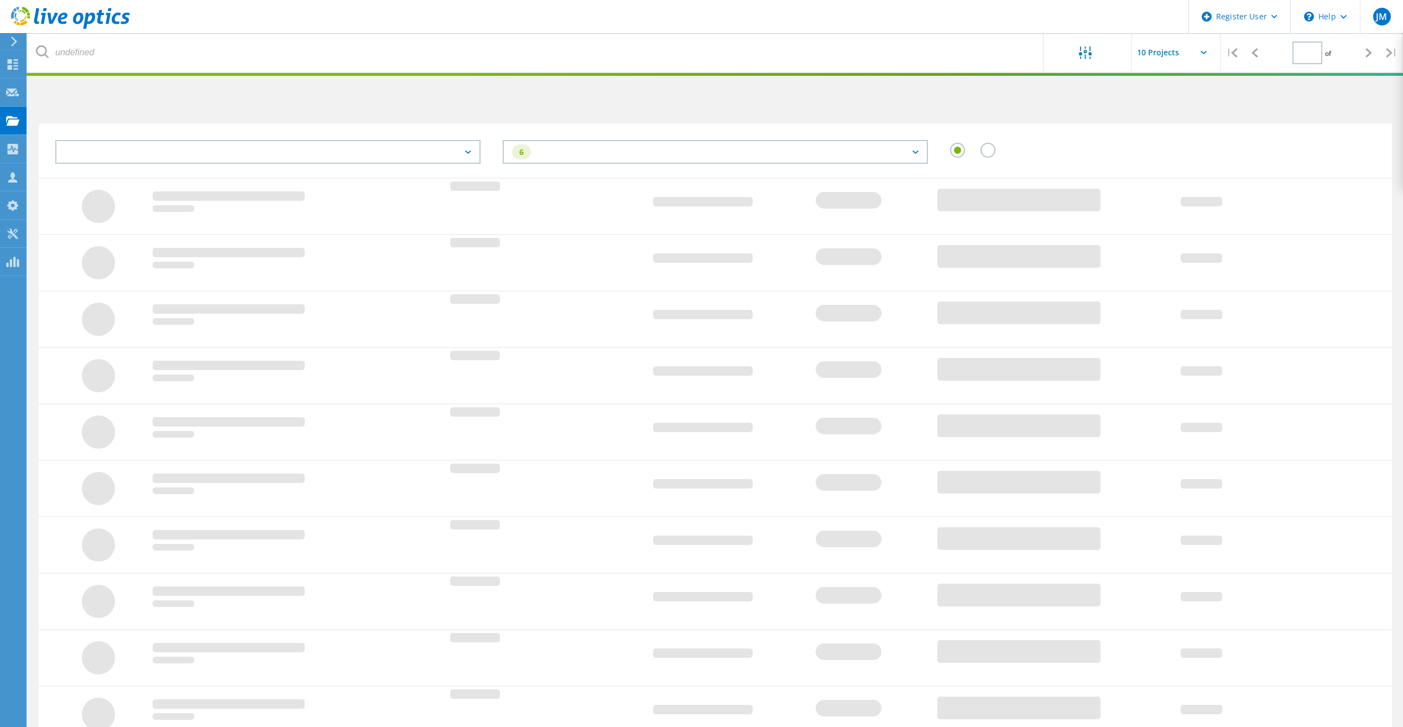
type input "1"
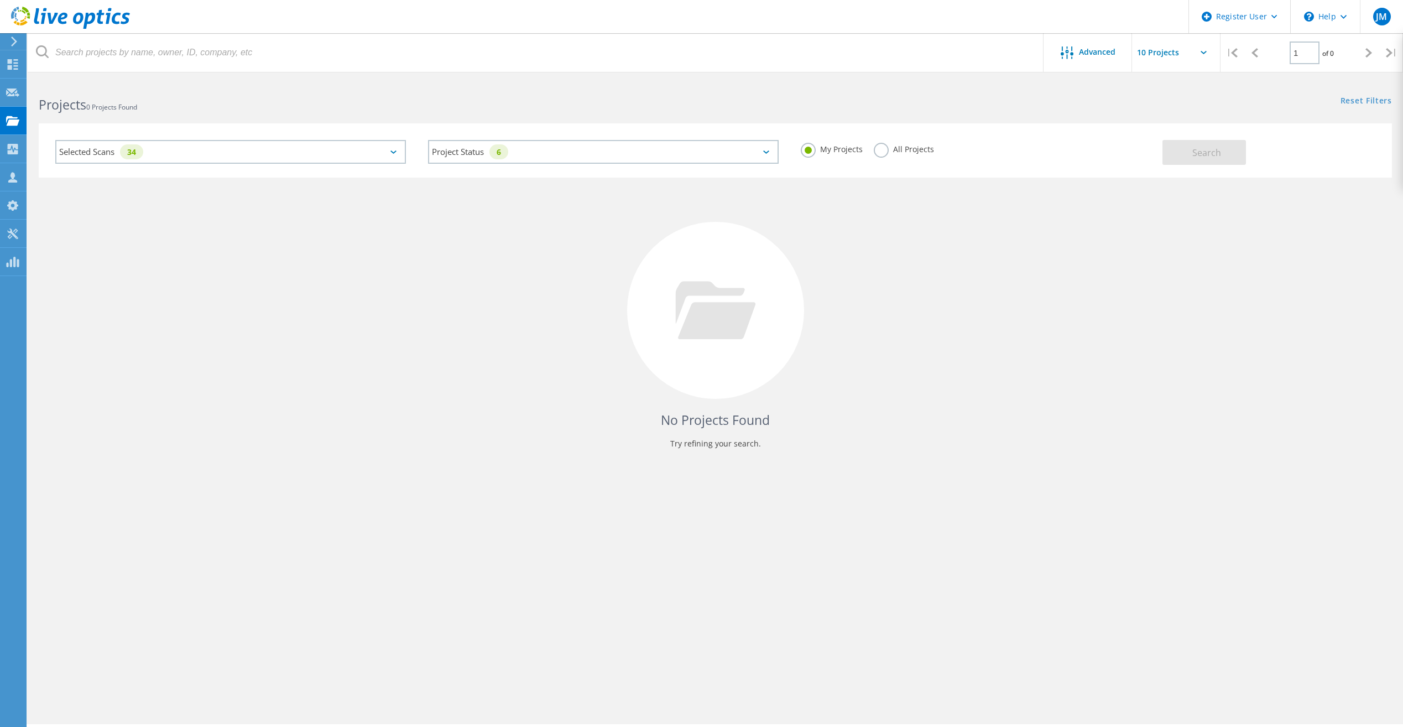
click at [916, 144] on label "All Projects" at bounding box center [904, 148] width 60 height 11
click at [0, 0] on input "All Projects" at bounding box center [0, 0] width 0 height 0
click at [1168, 158] on button "Search" at bounding box center [1205, 152] width 84 height 25
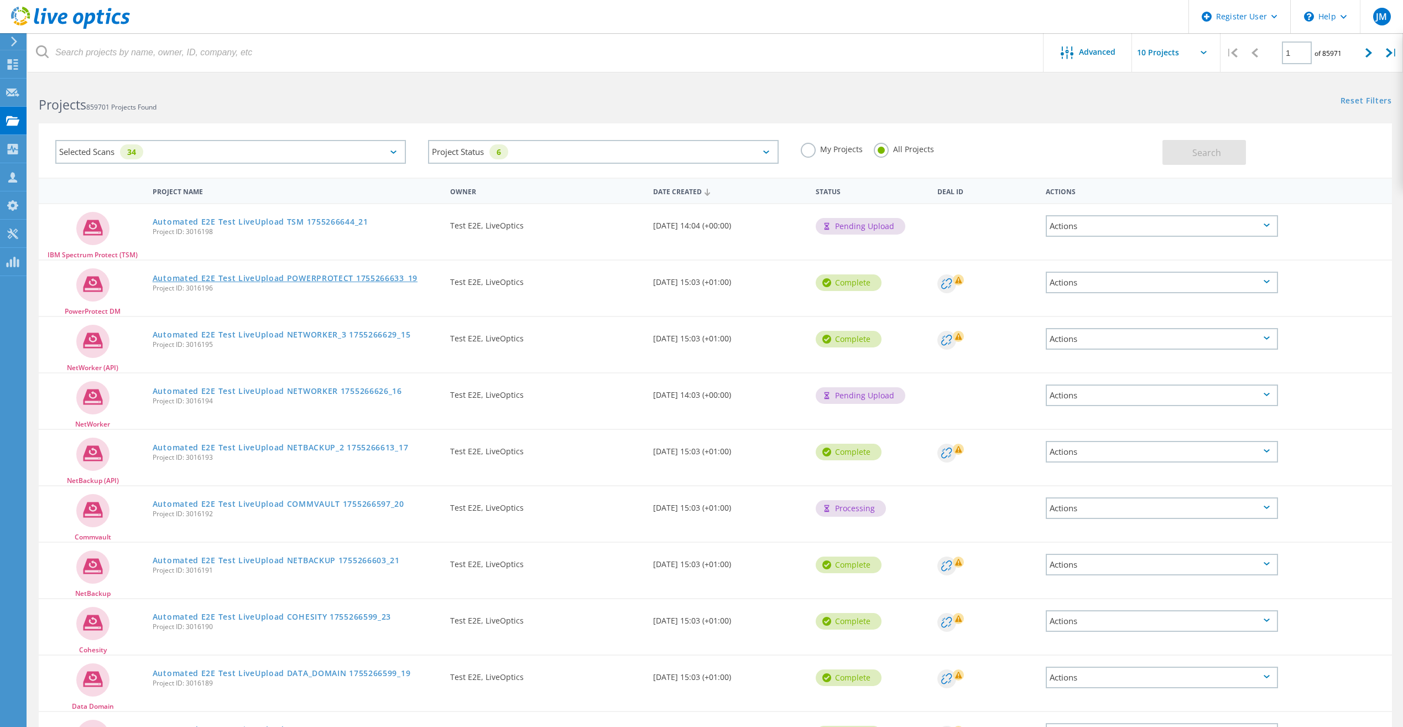
click at [252, 277] on link "Automated E2E Test LiveUpload POWERPROTECT 1755266633_19" at bounding box center [285, 278] width 265 height 8
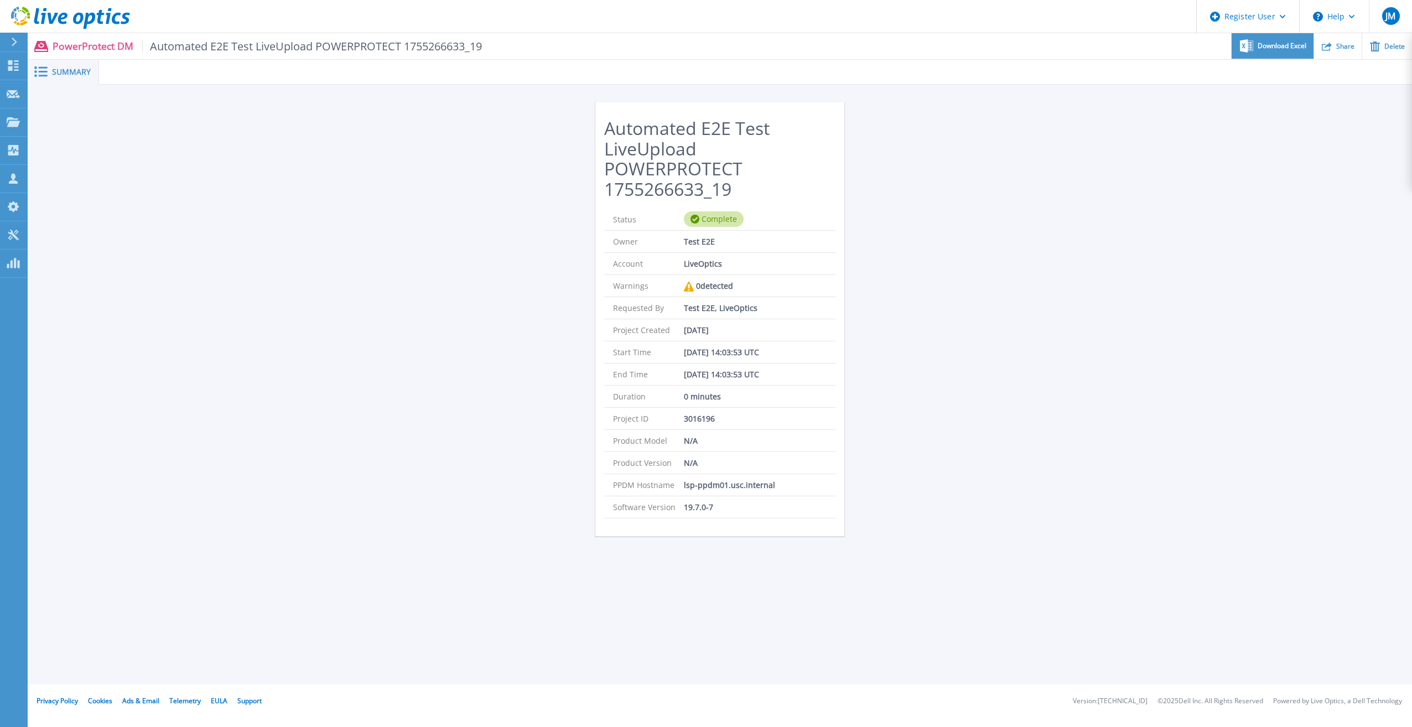
click at [1269, 47] on span "Download Excel" at bounding box center [1281, 46] width 49 height 7
